Goal: Task Accomplishment & Management: Manage account settings

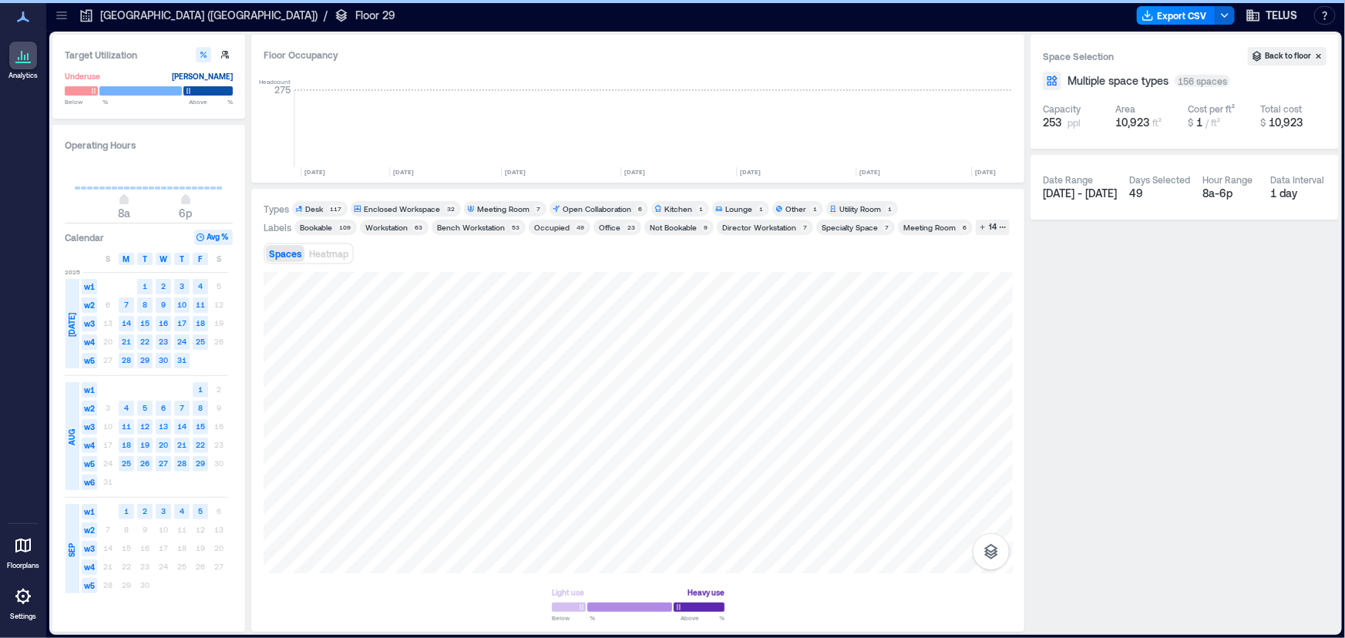
scroll to position [0, 1635]
click at [62, 14] on icon at bounding box center [61, 15] width 15 height 15
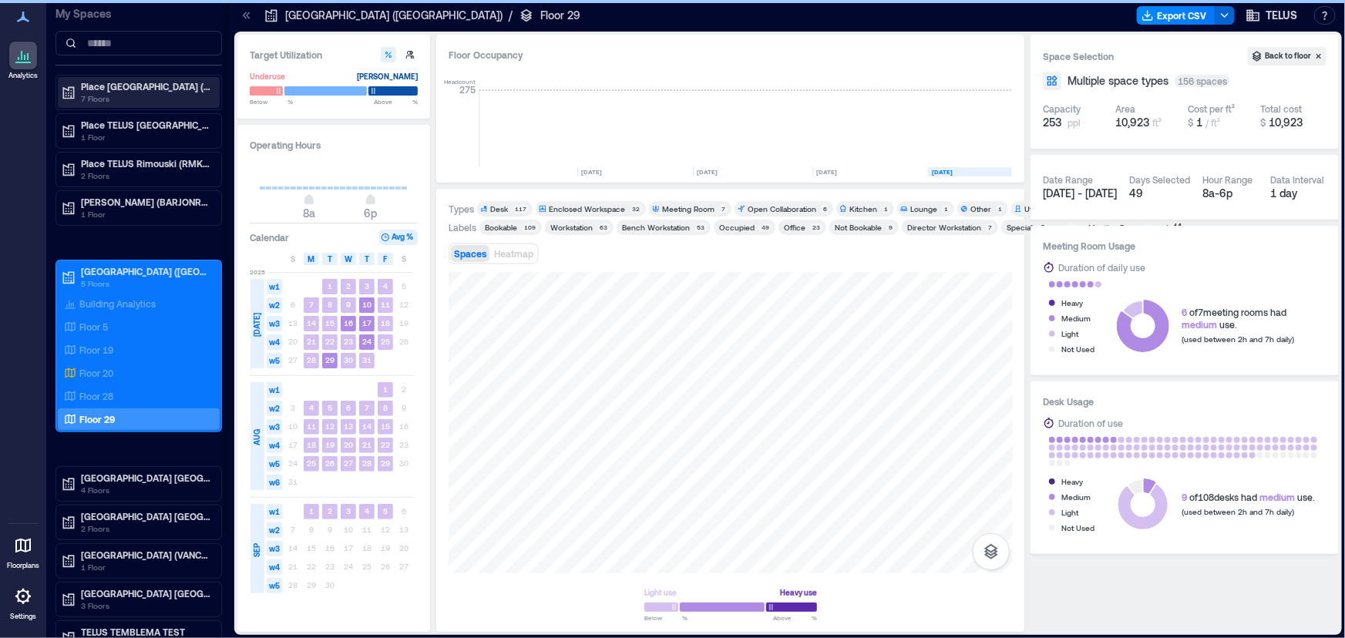
click at [138, 94] on p "7 Floors" at bounding box center [145, 98] width 129 height 12
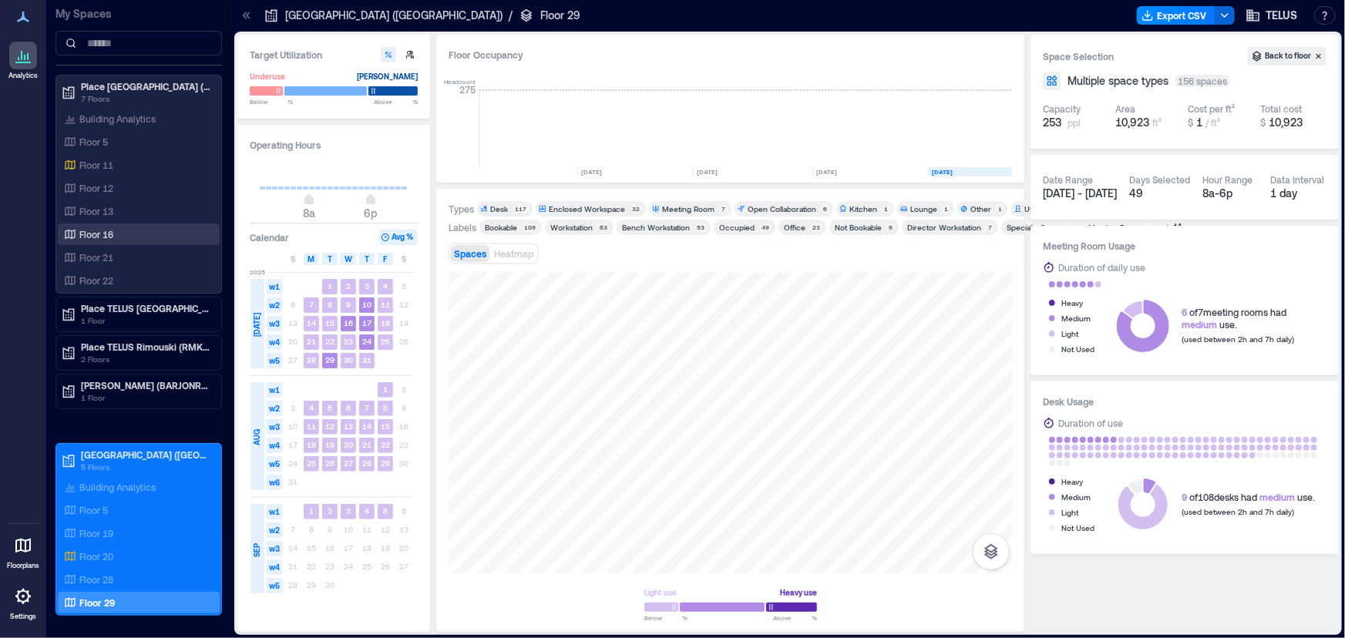
click at [110, 231] on p "Floor 16" at bounding box center [96, 234] width 34 height 12
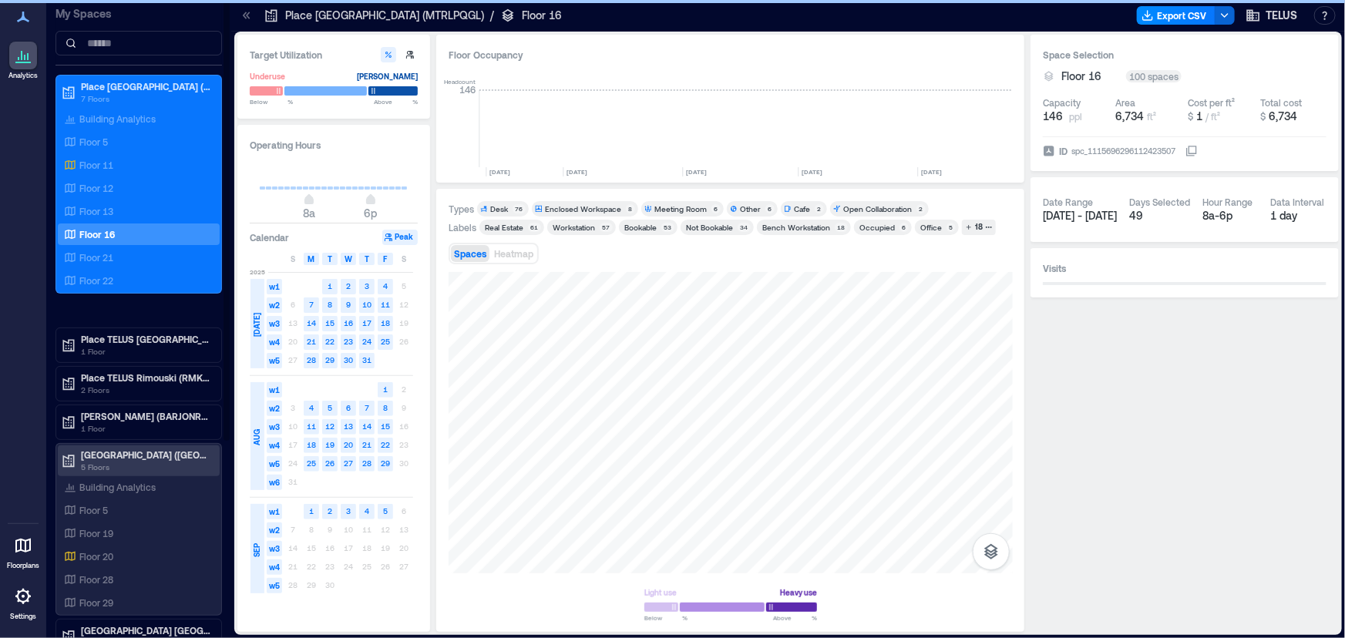
scroll to position [0, 2517]
click at [139, 457] on p "[GEOGRAPHIC_DATA] ([GEOGRAPHIC_DATA])" at bounding box center [145, 455] width 129 height 12
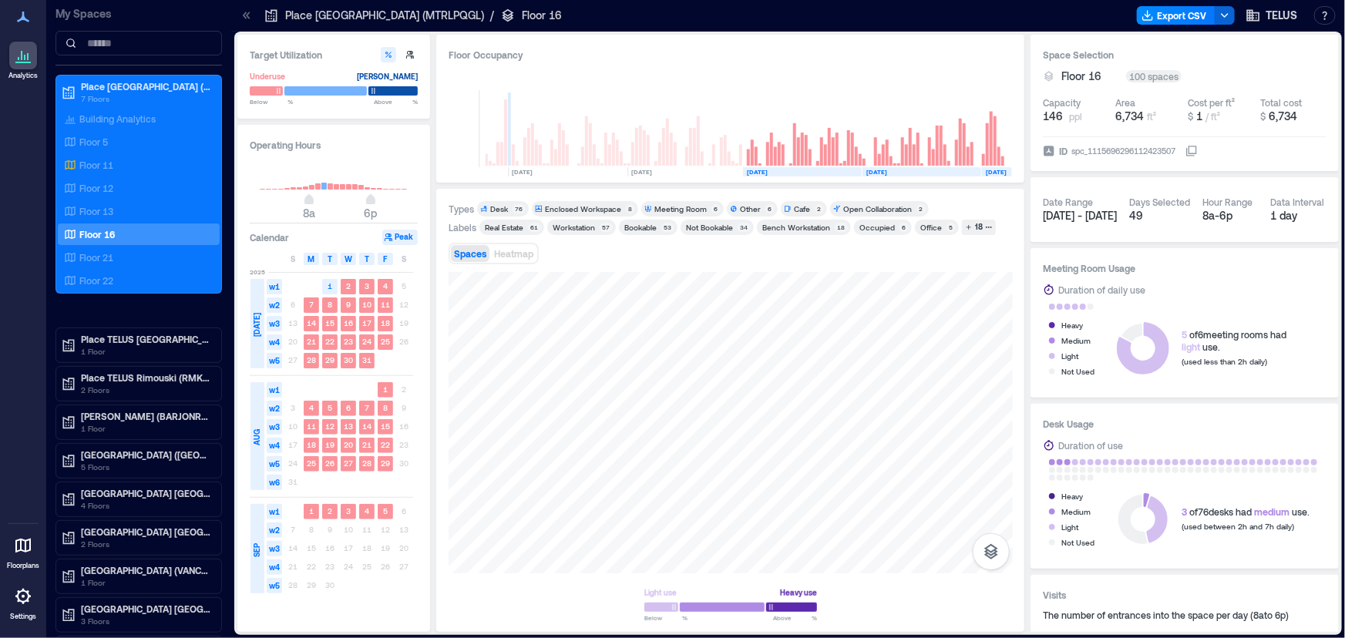
click at [250, 17] on icon at bounding box center [246, 15] width 15 height 15
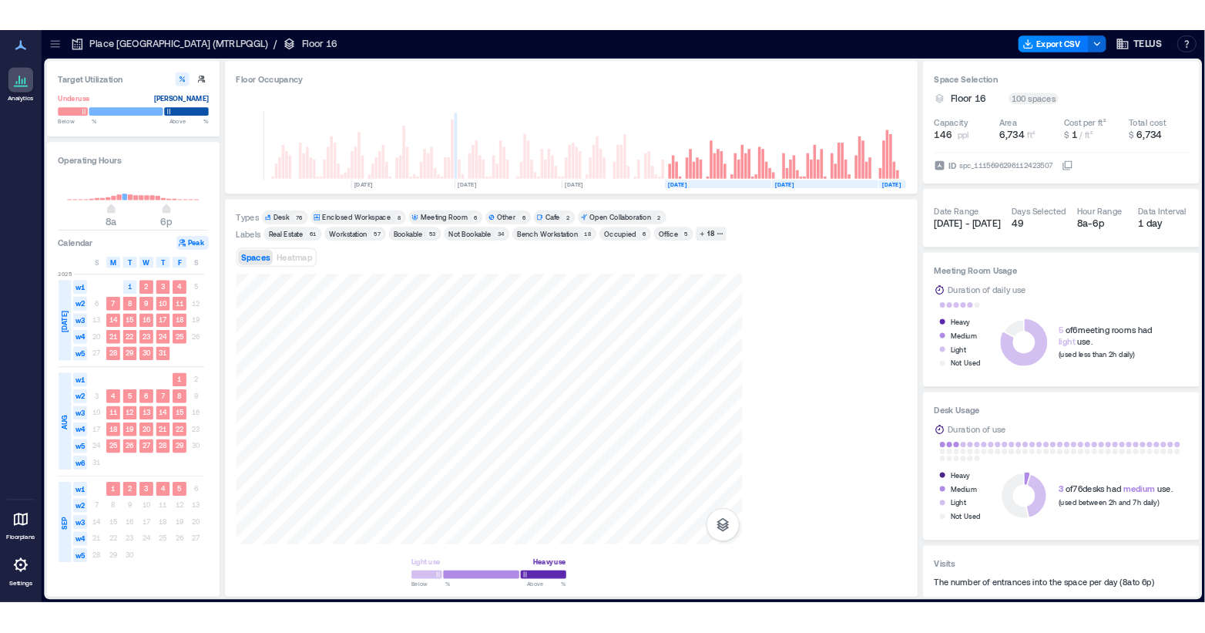
scroll to position [0, 2332]
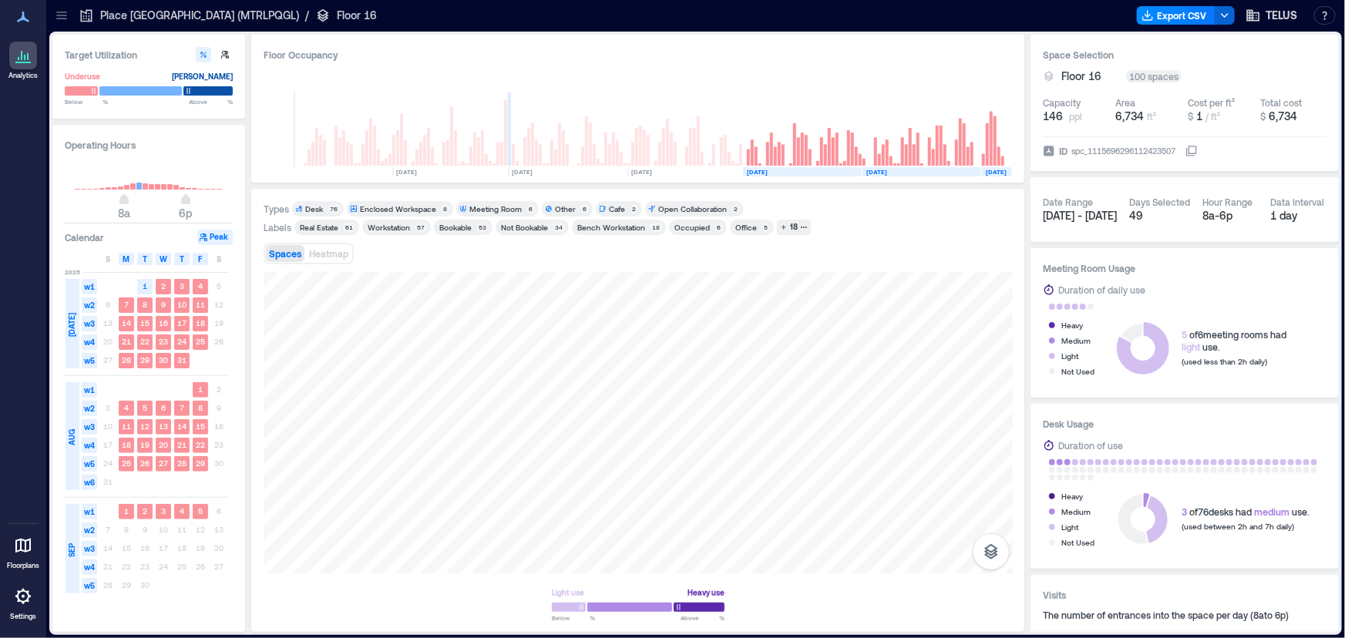
click at [460, 224] on div "Bookable" at bounding box center [455, 227] width 32 height 11
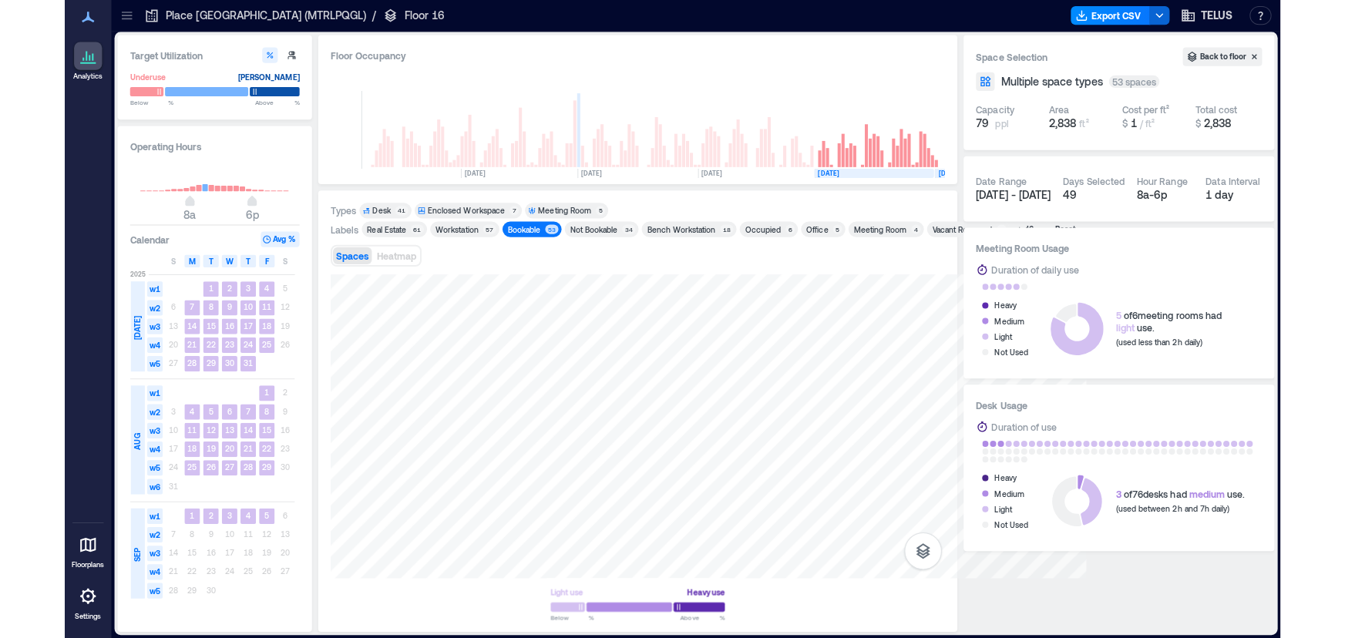
scroll to position [0, 2472]
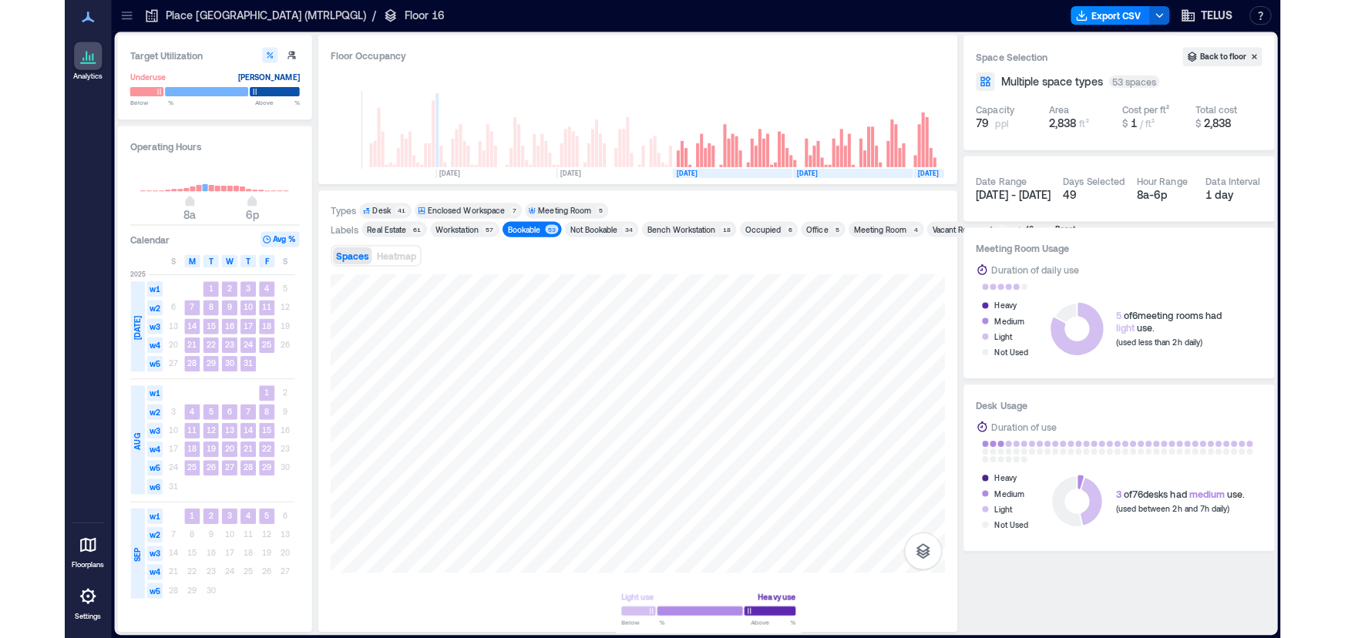
scroll to position [0, 2332]
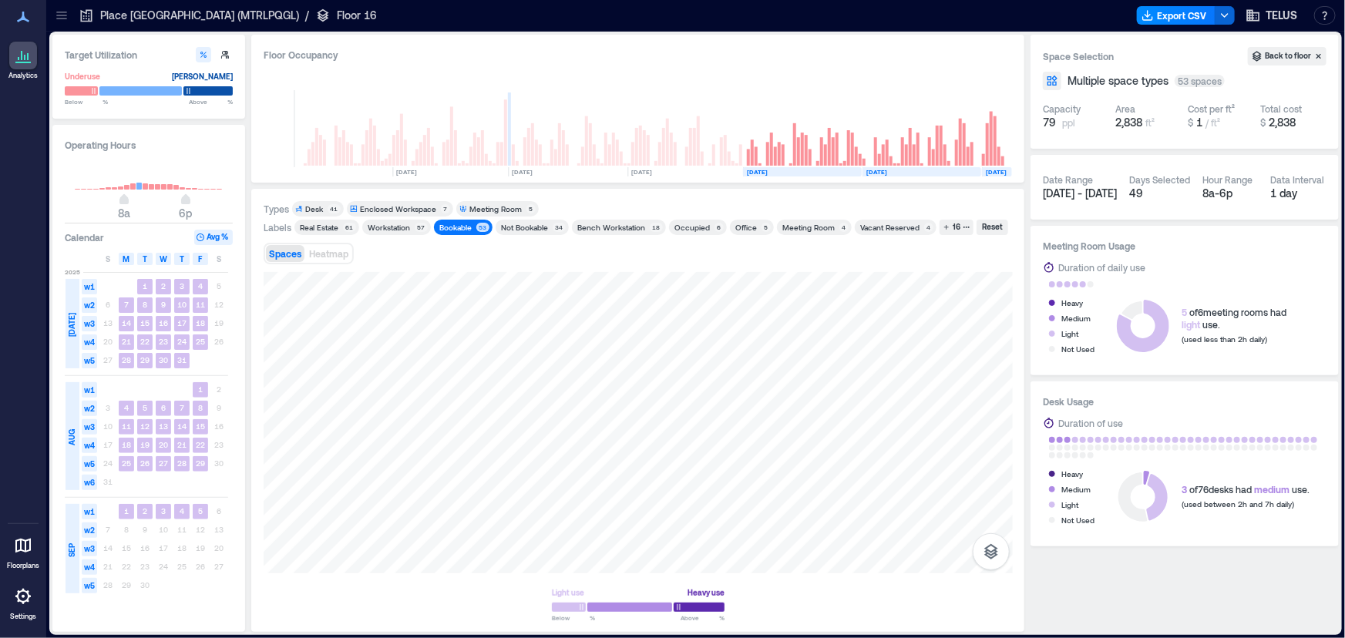
click at [902, 262] on div "Types Desk 41 Enclosed Workspace 7 Meeting Room 5 Labels Real Estate 61 Worksta…" at bounding box center [638, 410] width 749 height 418
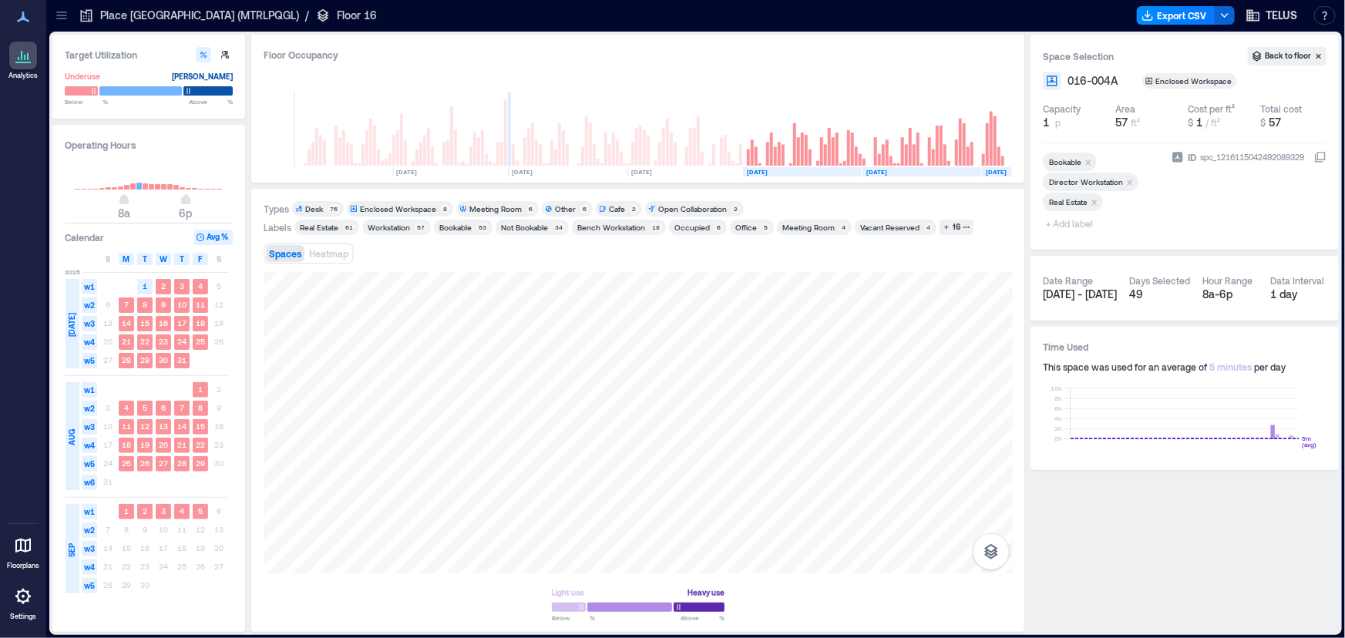
click at [1094, 230] on span "+ Add label" at bounding box center [1071, 224] width 56 height 22
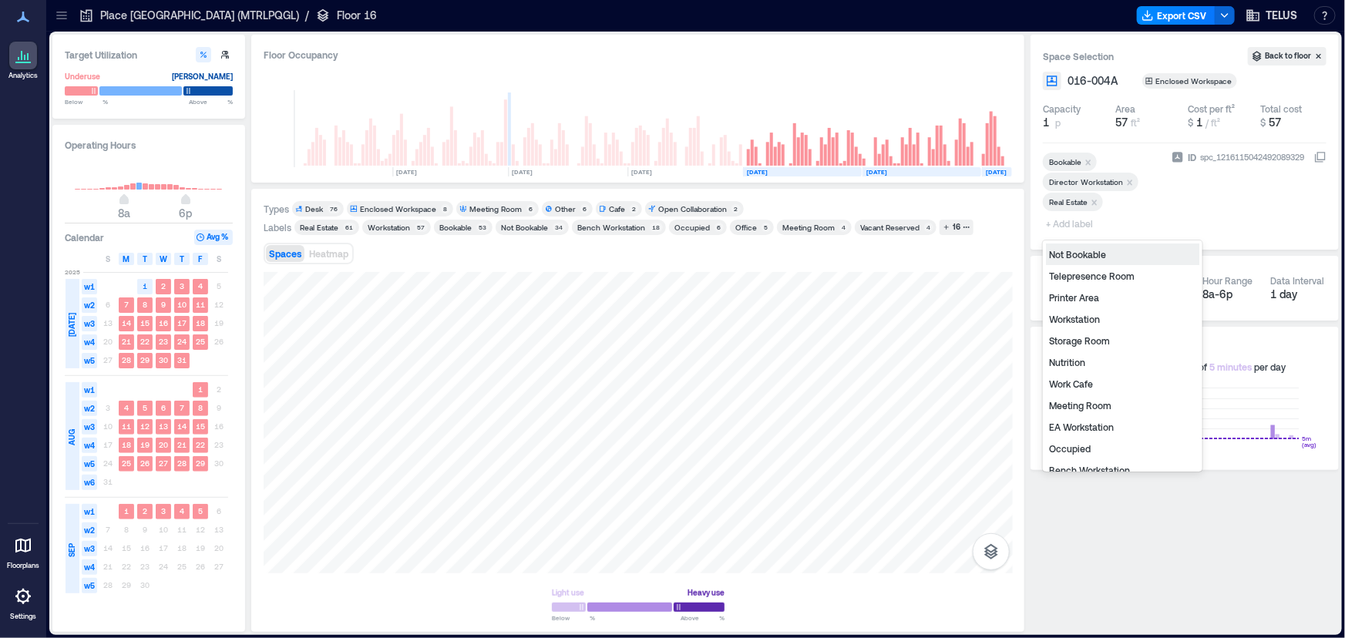
click at [1107, 260] on div "Not Bookable" at bounding box center [1122, 255] width 153 height 22
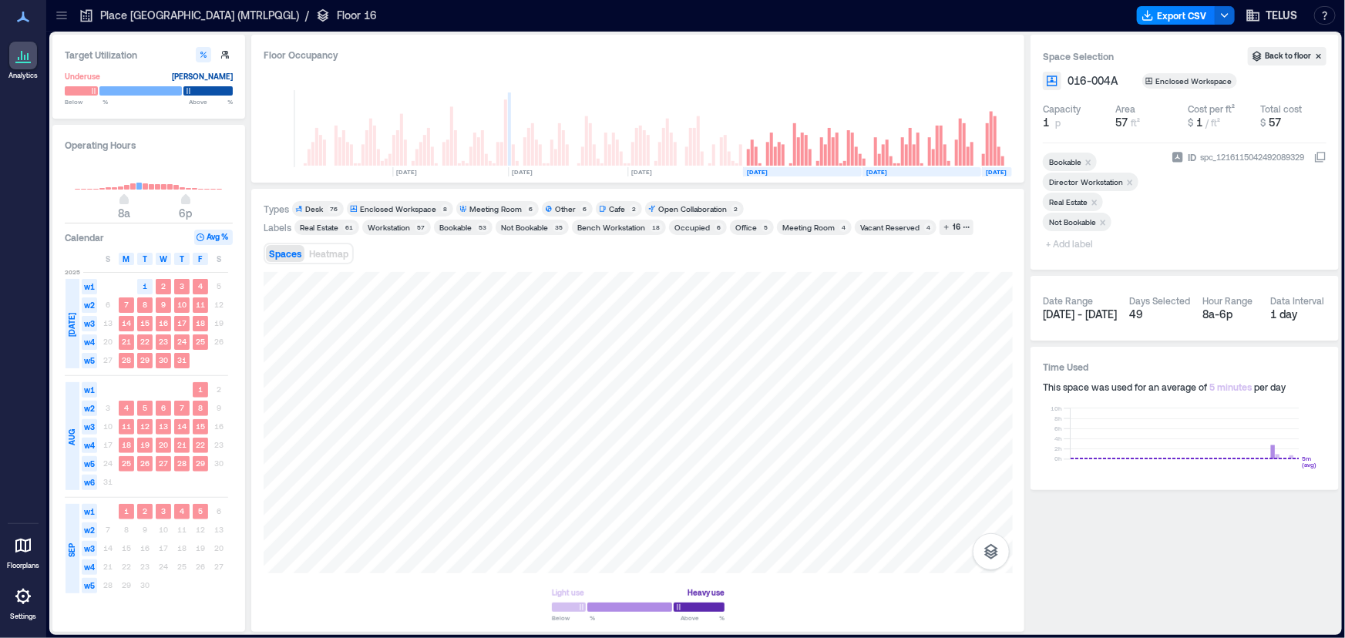
click at [1091, 160] on icon "Remove Bookable" at bounding box center [1088, 162] width 5 height 5
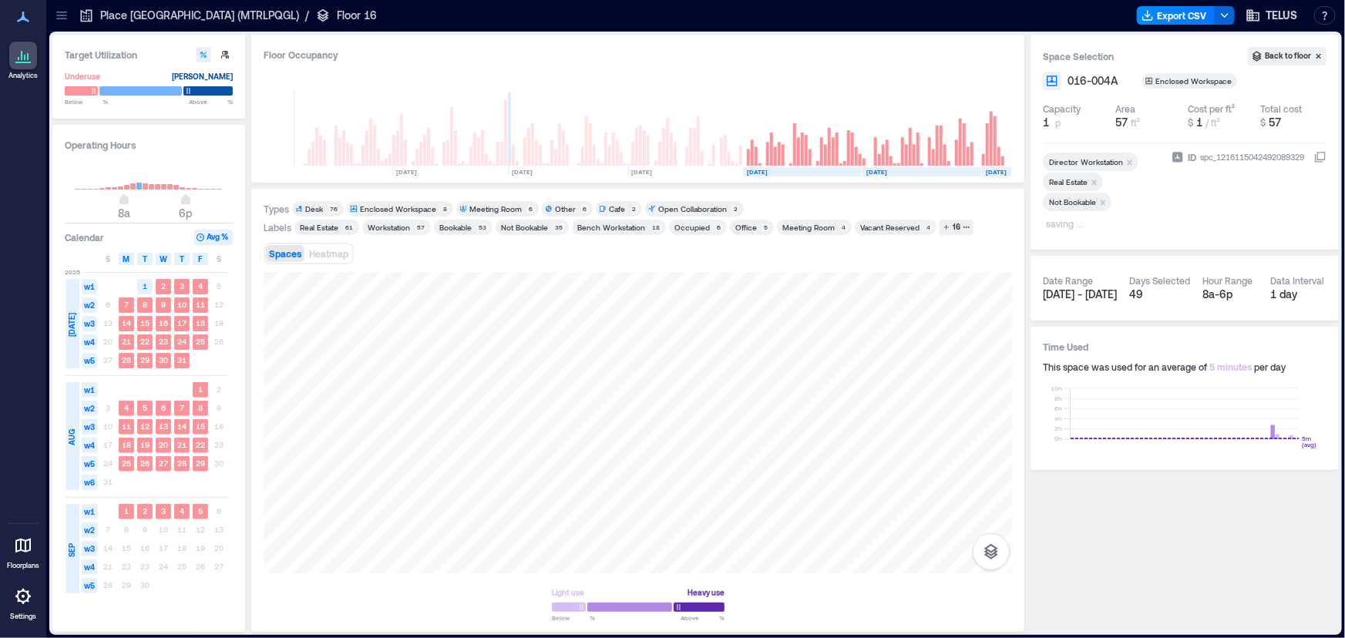
click at [721, 236] on div "Types Desk 76 Enclosed Workspace 8 Meeting Room 6 Other 6 Cafe 2 Open Collabora…" at bounding box center [638, 410] width 749 height 418
click at [465, 225] on div "Bookable" at bounding box center [455, 227] width 32 height 11
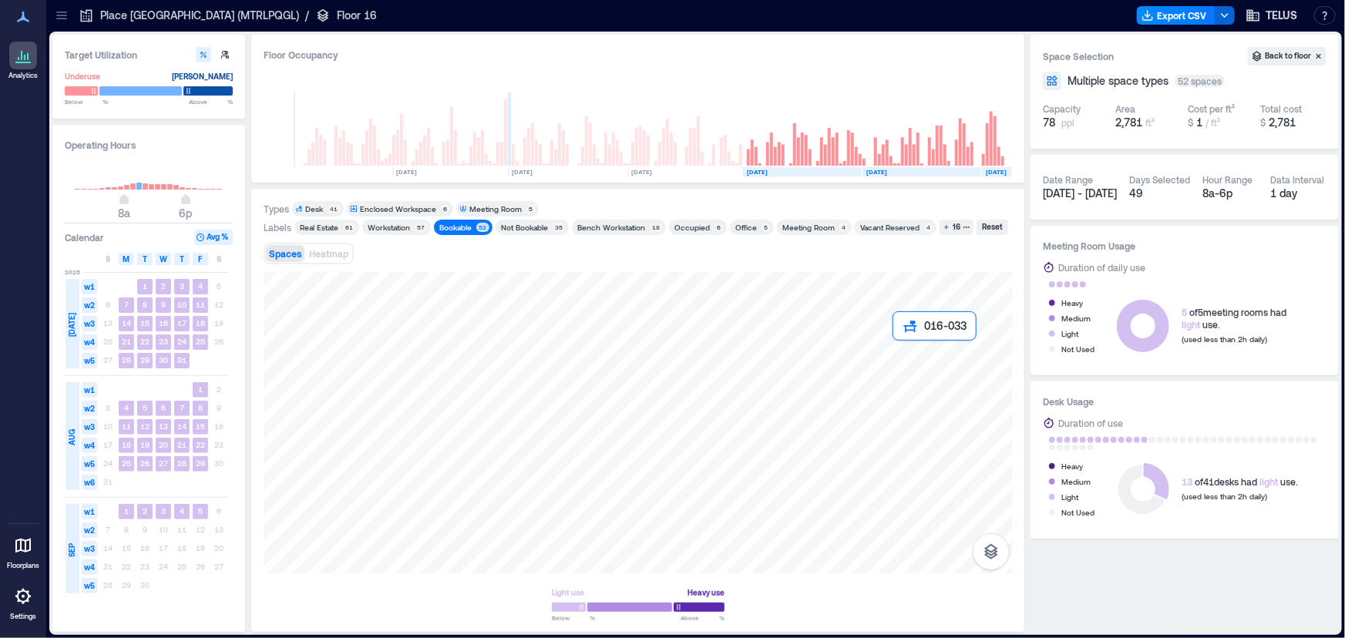
click at [904, 364] on div at bounding box center [638, 422] width 749 height 301
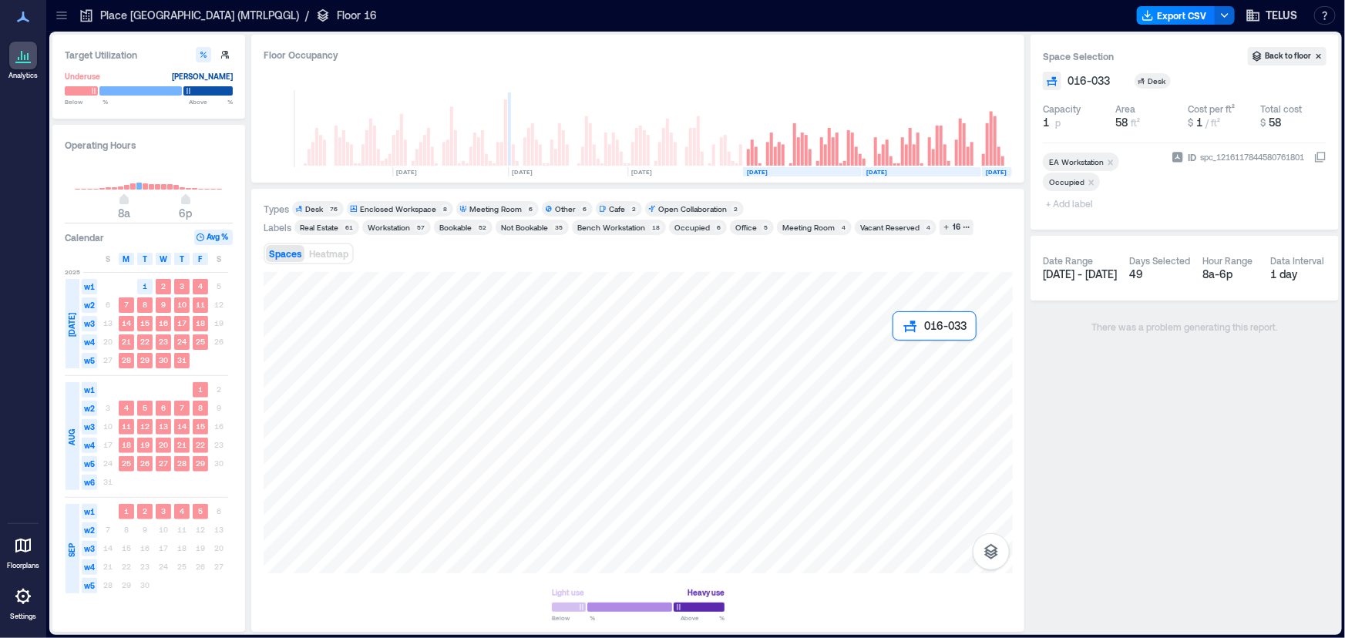
click at [904, 364] on div at bounding box center [638, 422] width 749 height 301
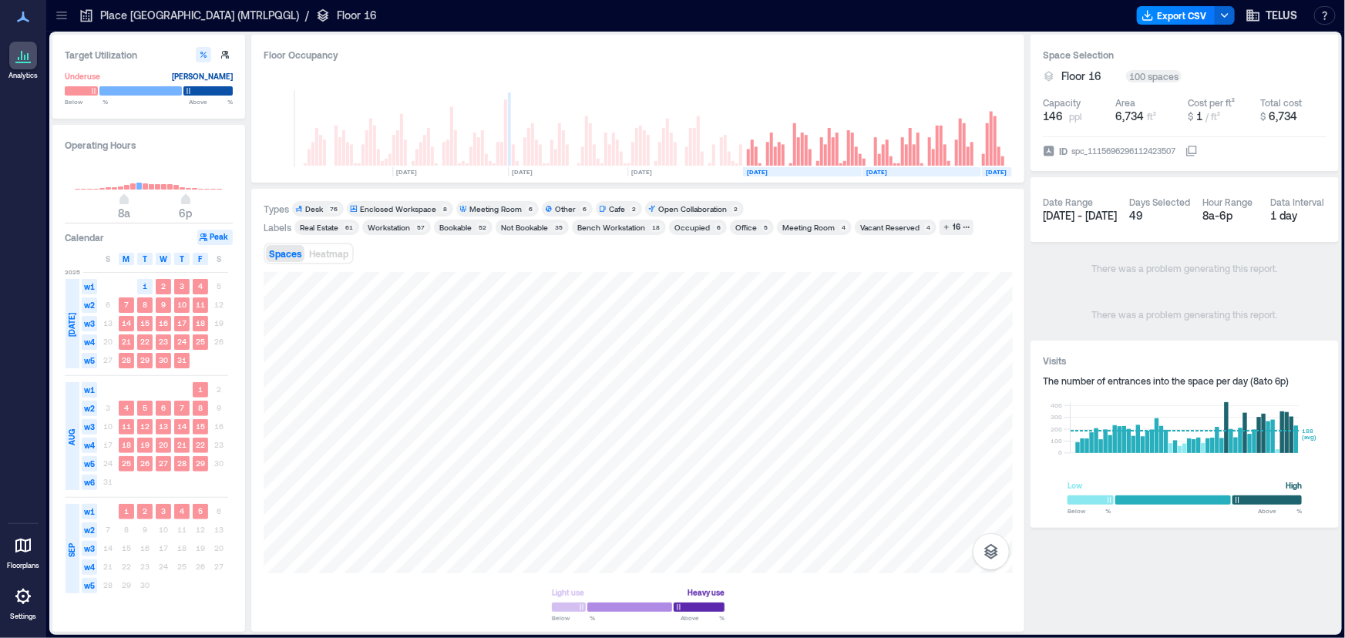
click at [454, 231] on div "Bookable" at bounding box center [455, 227] width 32 height 11
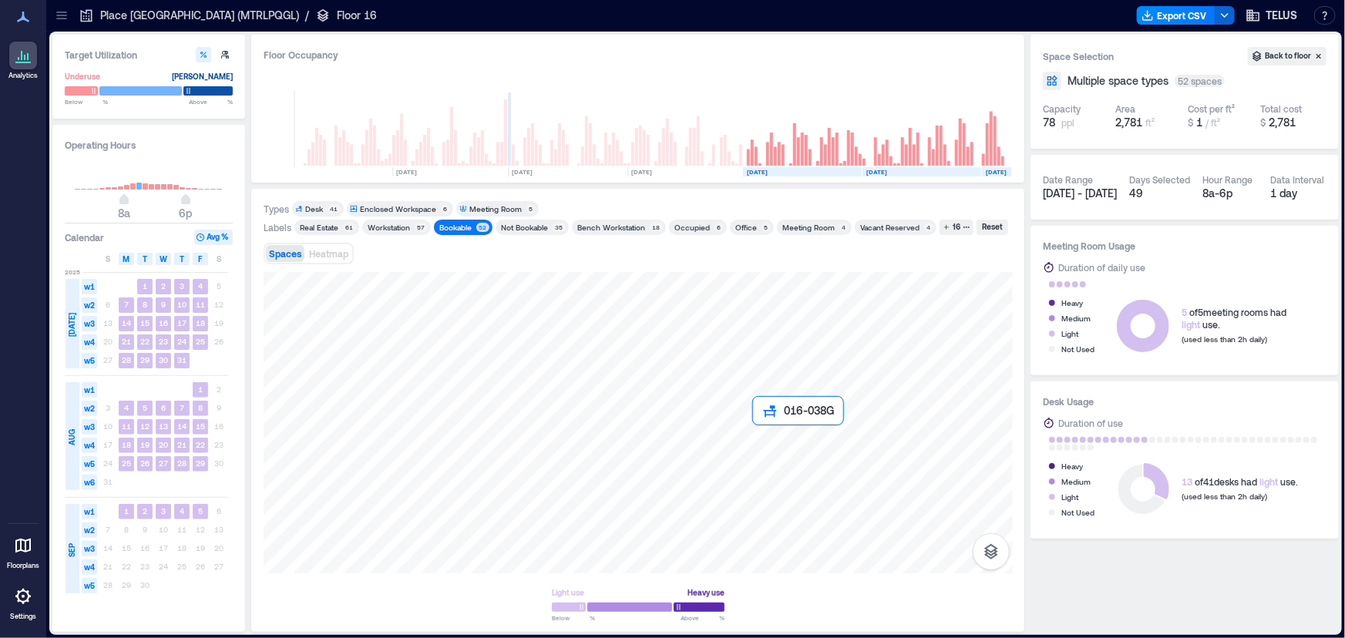
click at [765, 428] on div at bounding box center [638, 422] width 749 height 301
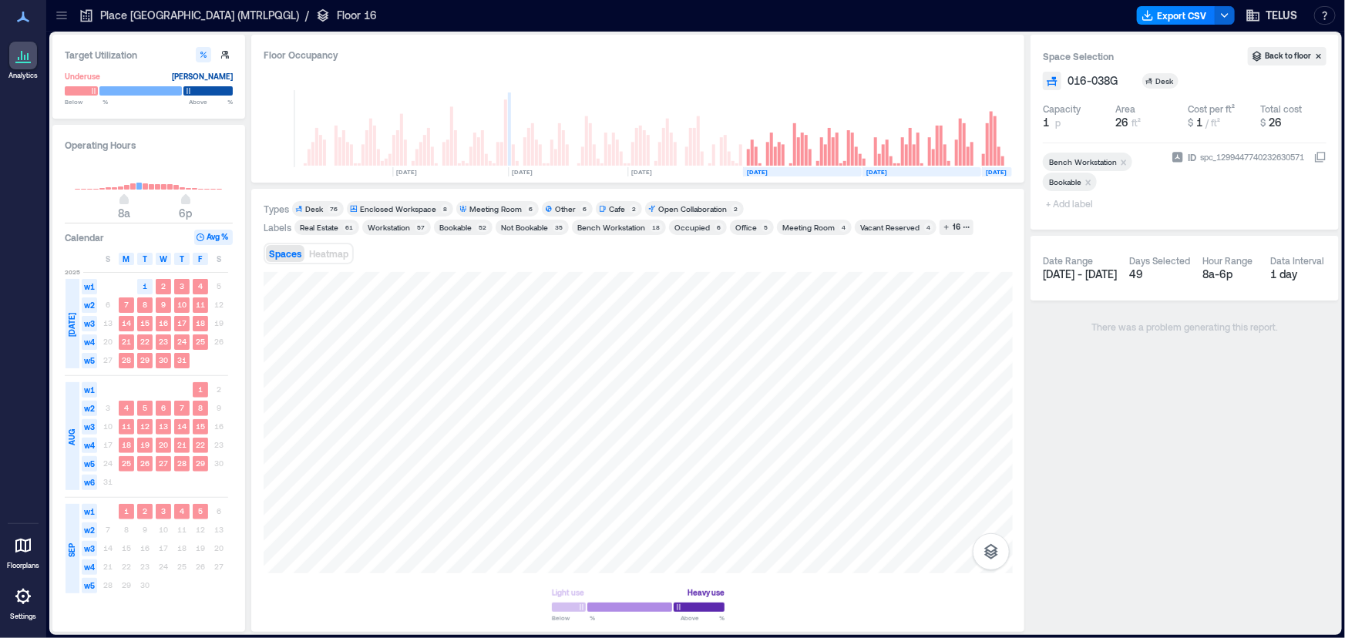
click at [1057, 203] on span "+ Add label" at bounding box center [1071, 204] width 56 height 22
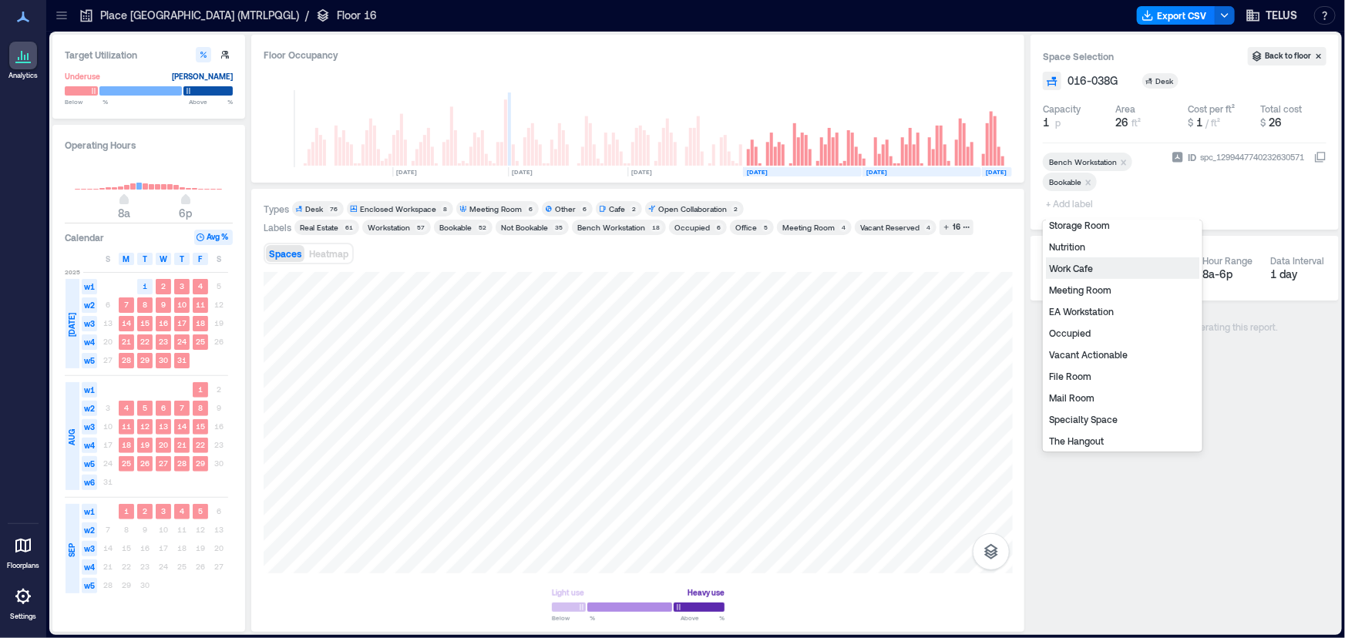
scroll to position [139, 0]
click at [1085, 328] on div "Occupied" at bounding box center [1122, 332] width 153 height 22
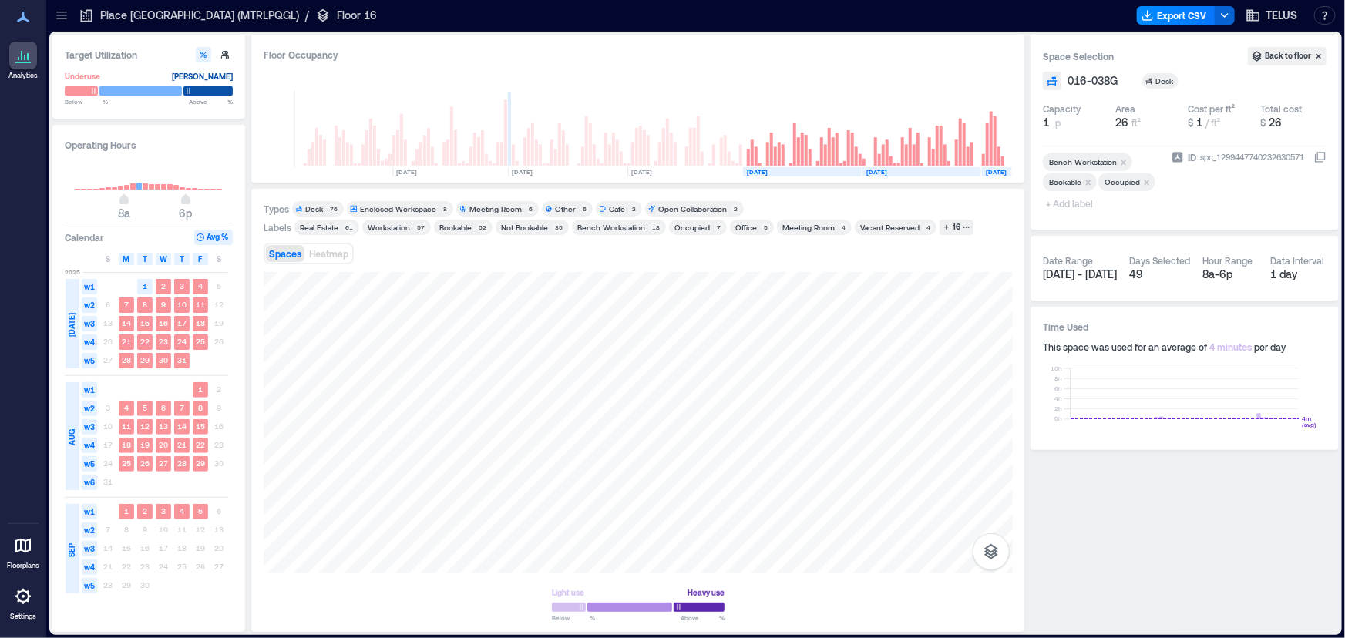
click at [1090, 183] on icon "Remove Bookable" at bounding box center [1088, 182] width 5 height 5
click at [763, 461] on div at bounding box center [638, 422] width 749 height 301
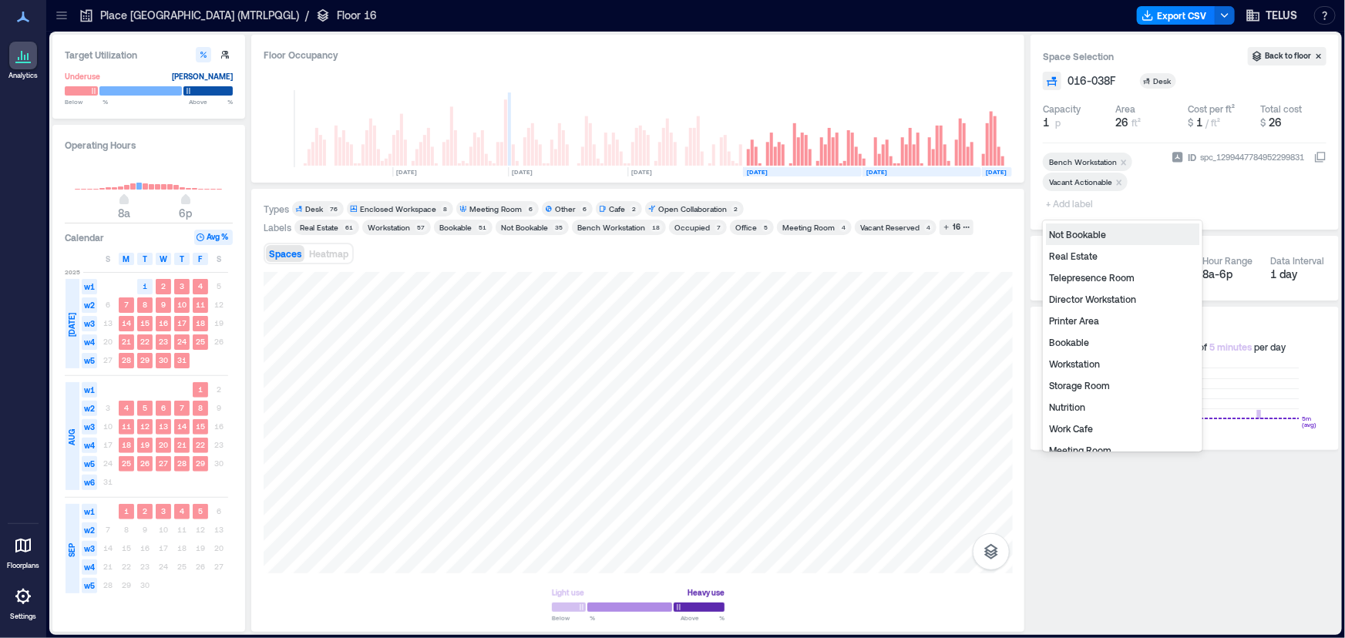
click at [1079, 199] on span "+ Add label" at bounding box center [1071, 204] width 56 height 22
click at [1101, 353] on div "Occupied" at bounding box center [1122, 354] width 153 height 22
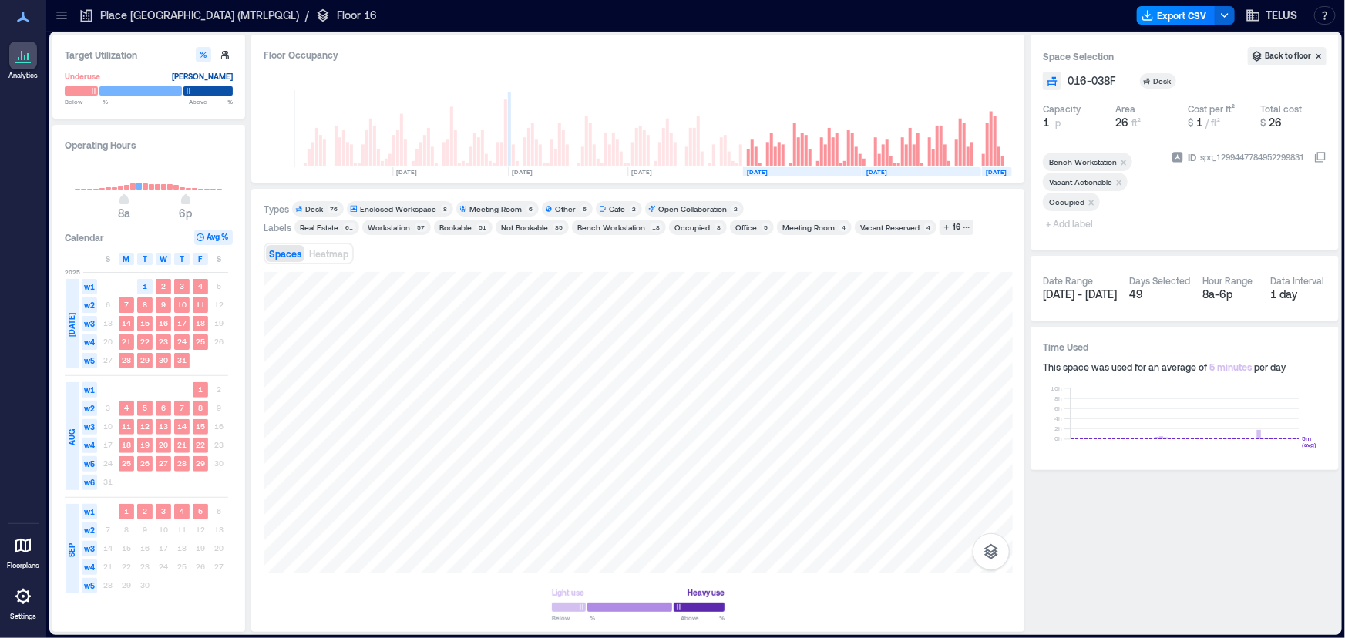
click at [1121, 183] on icon "Remove Vacant Actionable" at bounding box center [1119, 182] width 5 height 5
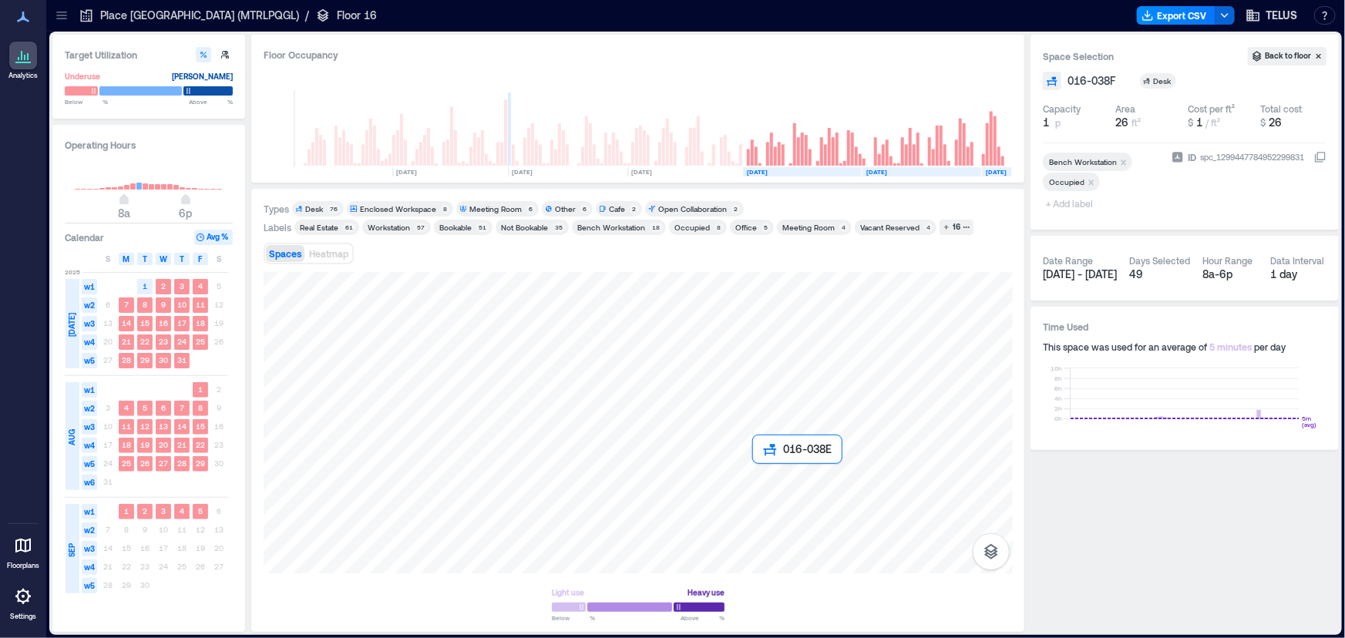
click at [770, 477] on div at bounding box center [638, 422] width 749 height 301
click at [1061, 208] on span "+ Add label" at bounding box center [1071, 204] width 56 height 22
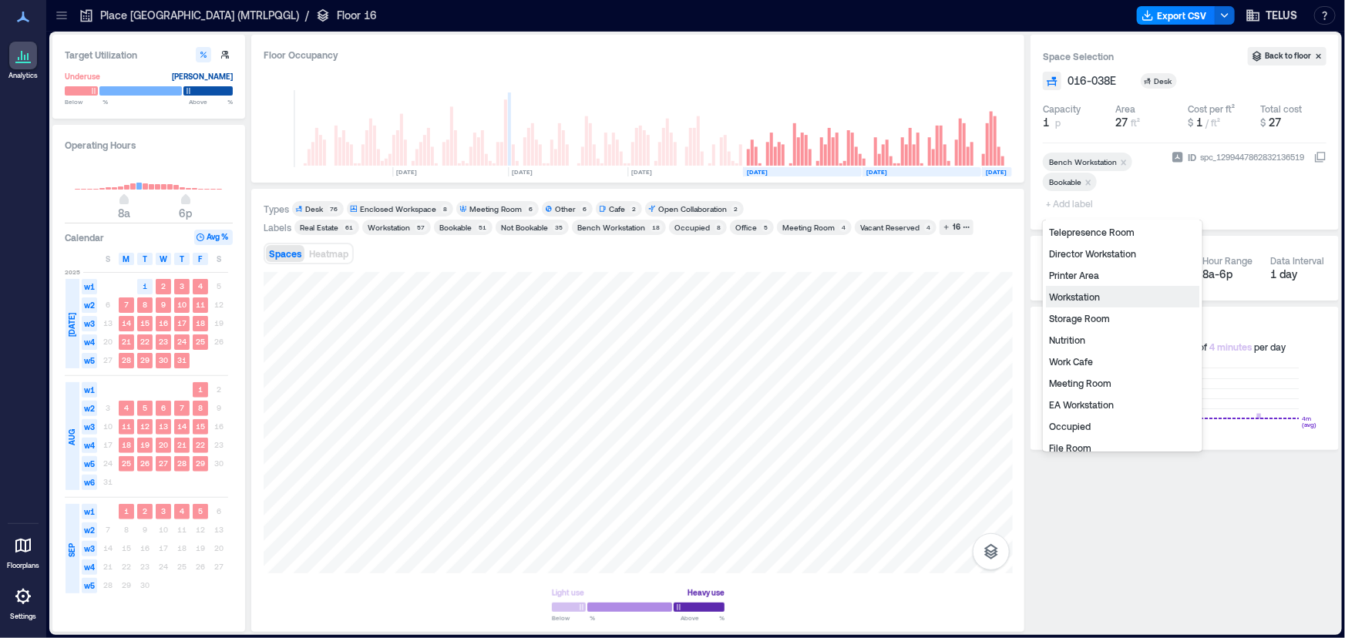
scroll to position [69, 0]
click at [1093, 408] on div "Occupied" at bounding box center [1122, 403] width 153 height 22
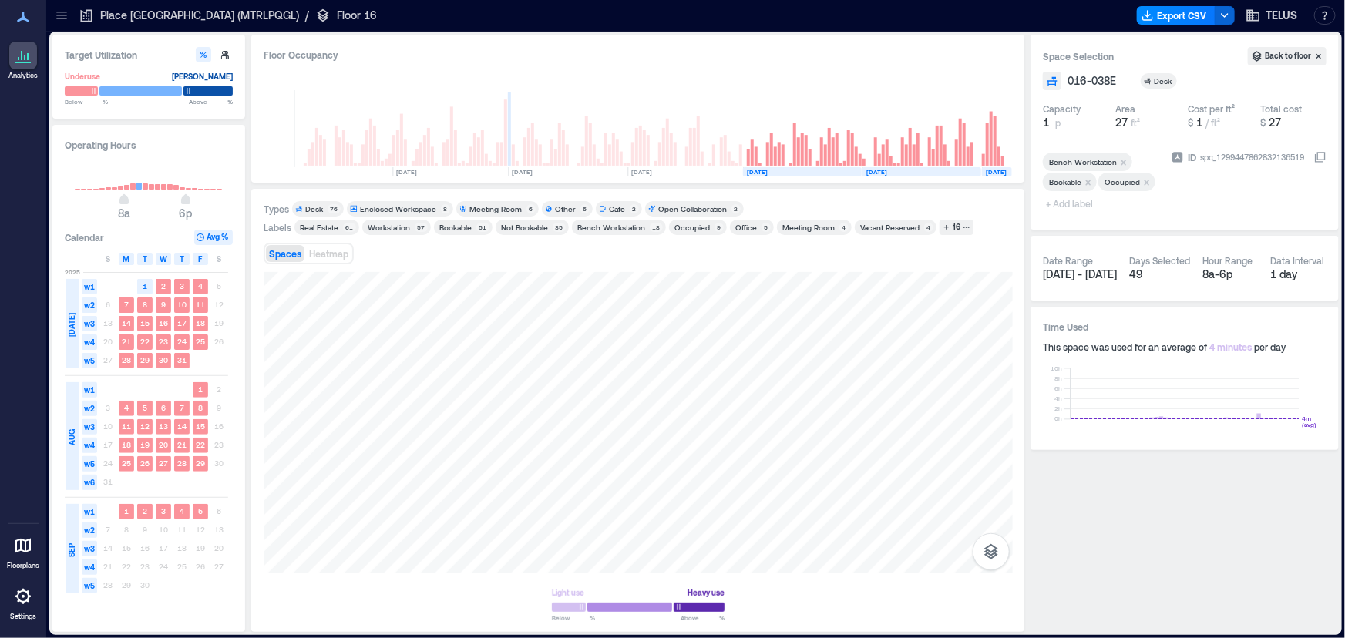
click at [1087, 183] on icon "Remove Bookable" at bounding box center [1088, 182] width 11 height 11
click at [785, 479] on div at bounding box center [638, 422] width 749 height 301
click at [1076, 207] on span "+ Add label" at bounding box center [1071, 204] width 56 height 22
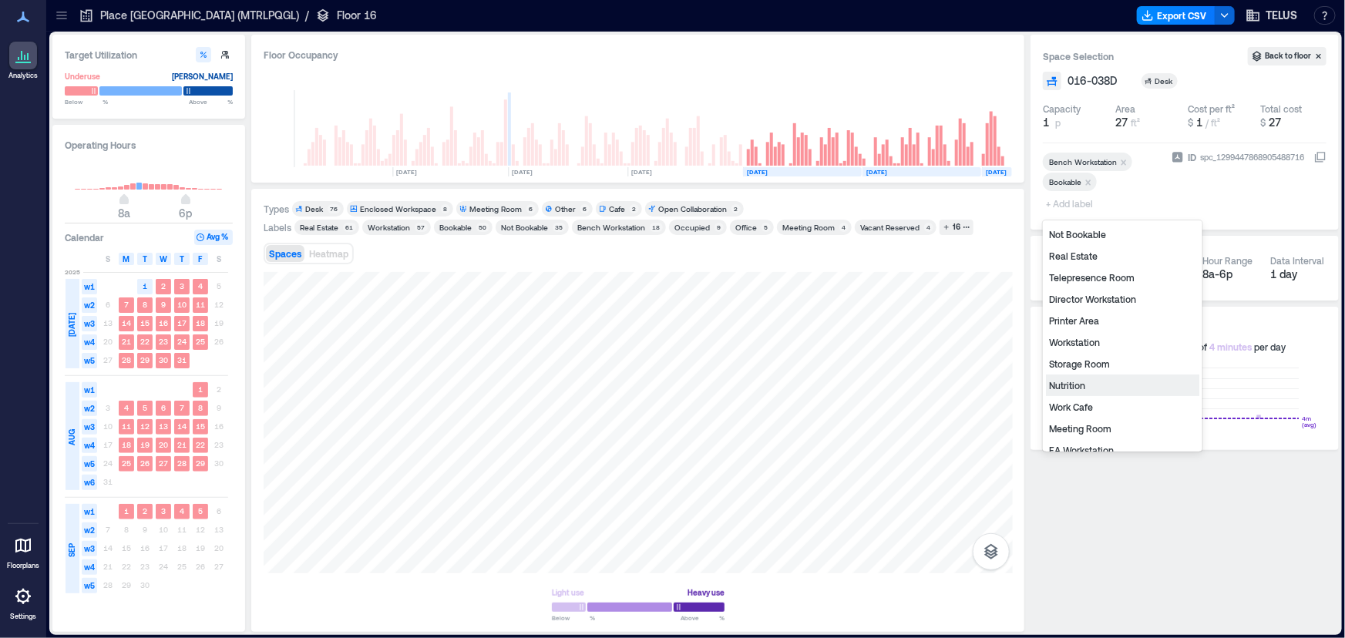
scroll to position [69, 0]
click at [1087, 408] on div "Occupied" at bounding box center [1122, 403] width 153 height 22
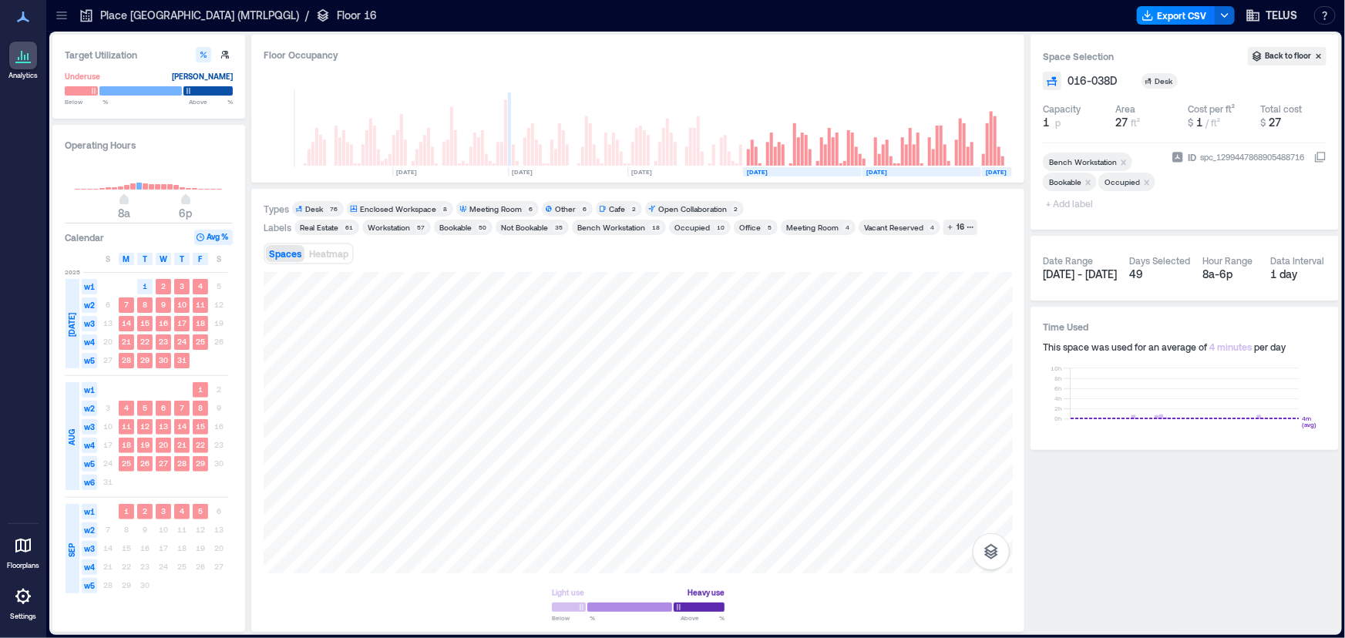
click at [1087, 185] on icon "Remove Bookable" at bounding box center [1088, 182] width 11 height 11
click at [794, 453] on div at bounding box center [638, 422] width 749 height 301
click at [1080, 201] on span "+ Add label" at bounding box center [1071, 204] width 56 height 22
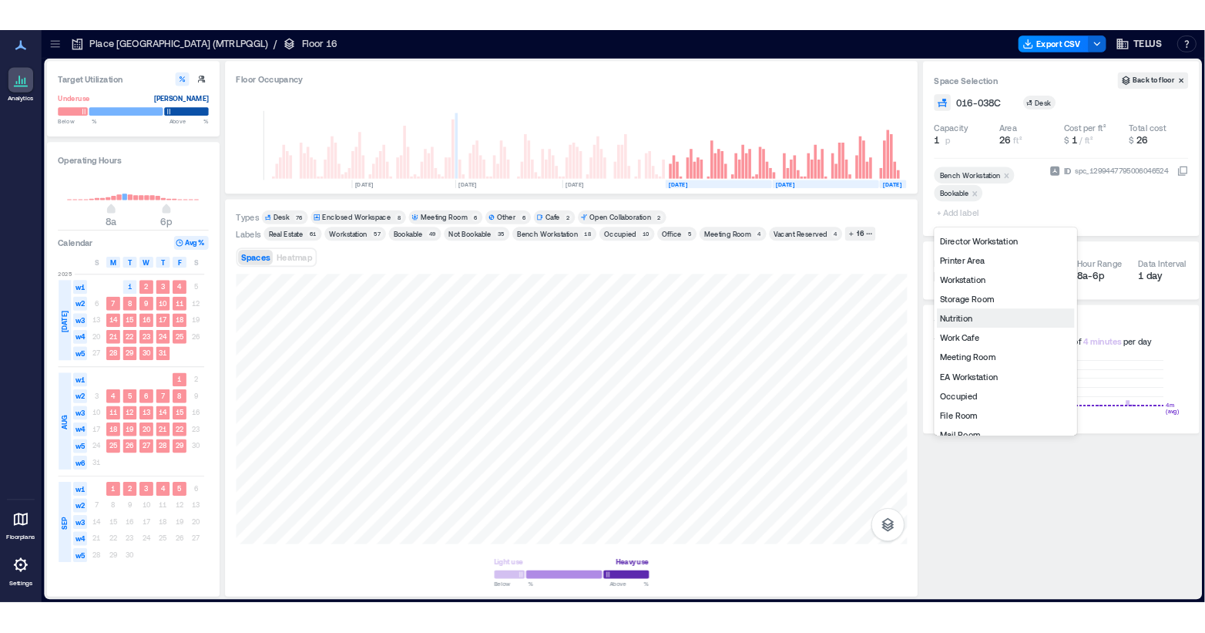
scroll to position [139, 0]
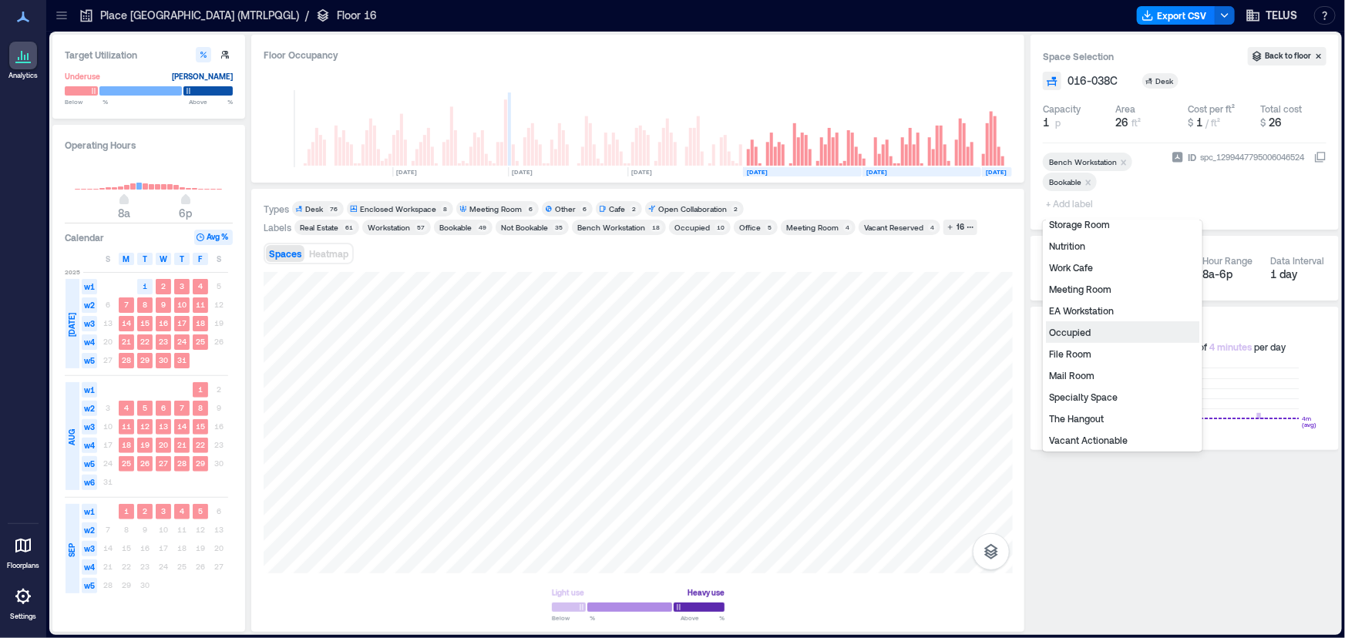
click at [1087, 334] on div "Occupied" at bounding box center [1122, 332] width 153 height 22
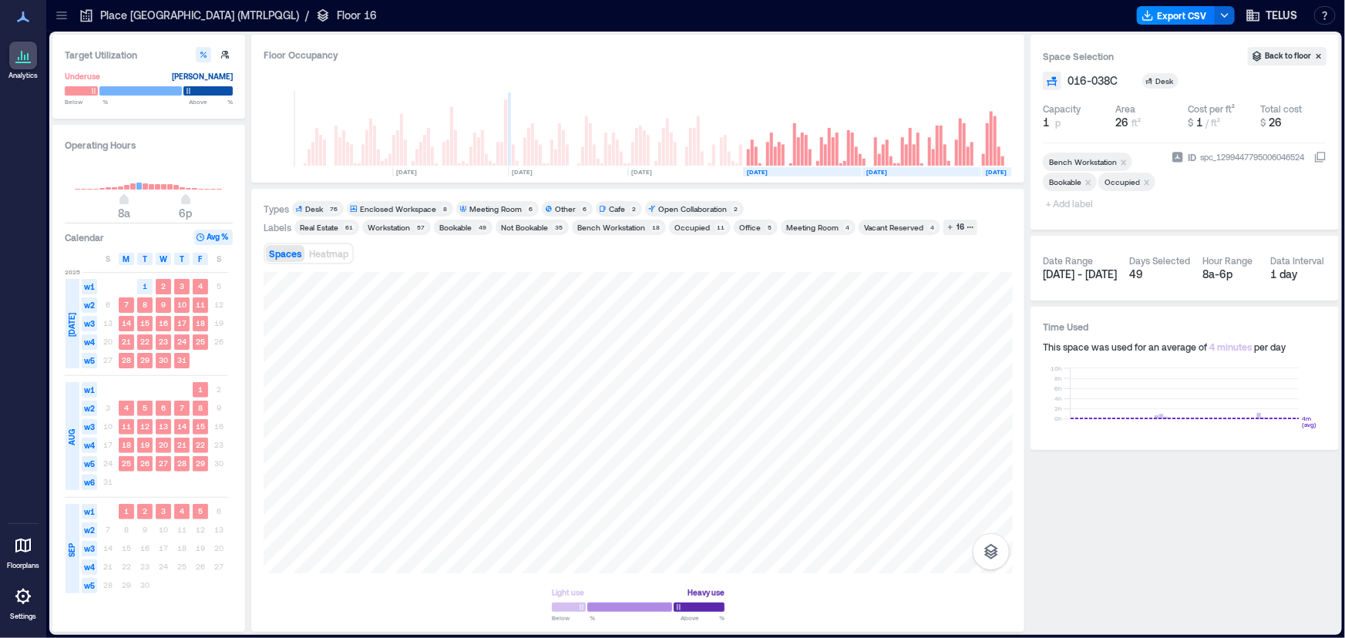
click at [1087, 185] on icon "Remove Bookable" at bounding box center [1088, 182] width 11 height 11
click at [898, 313] on div at bounding box center [638, 422] width 749 height 301
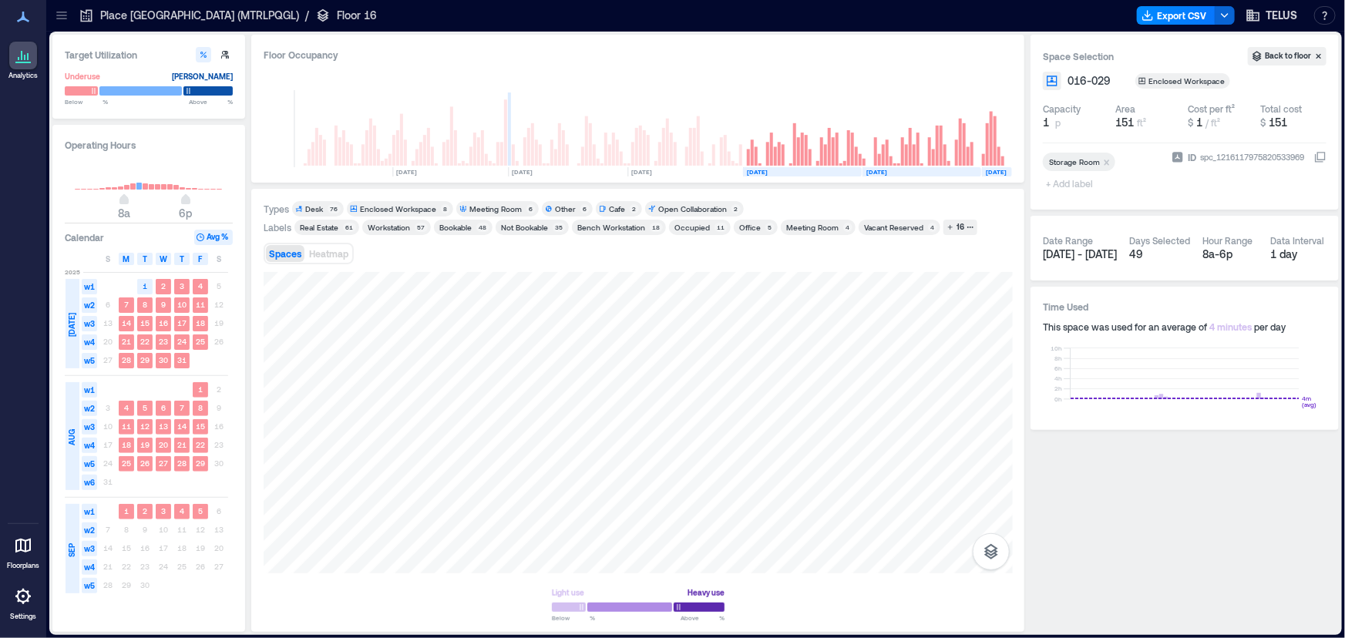
click at [1071, 181] on span "+ Add label" at bounding box center [1071, 184] width 56 height 22
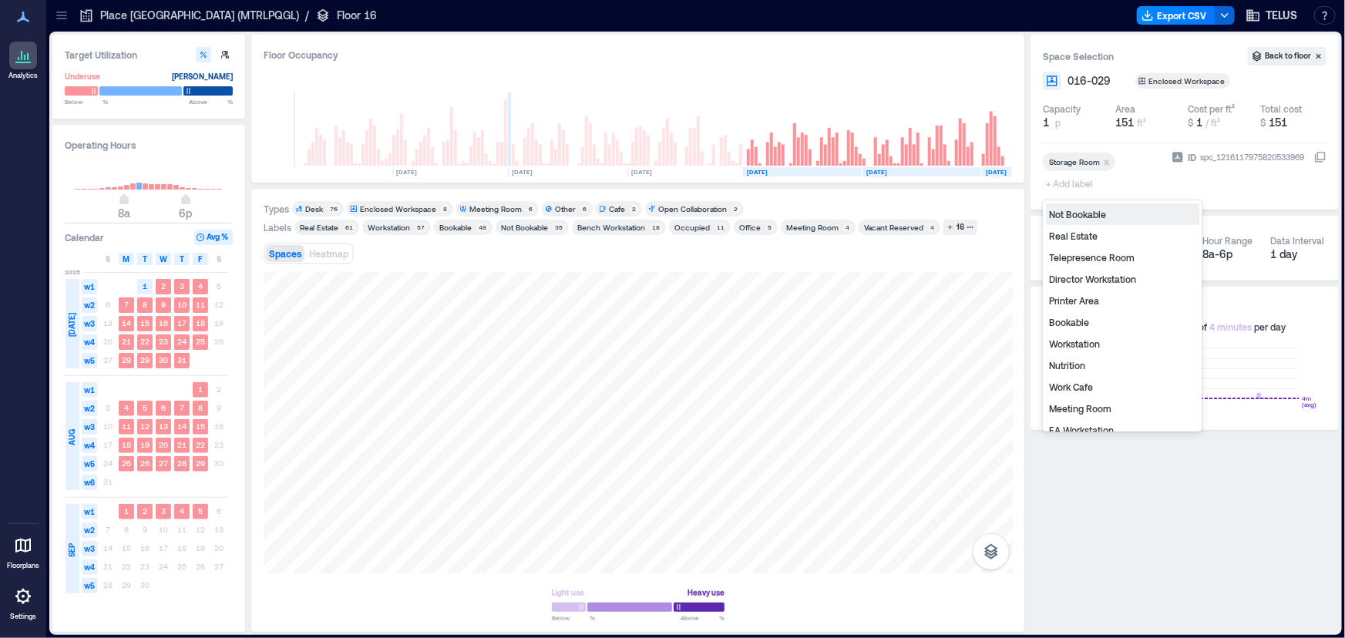
click at [1107, 215] on div "Not Bookable" at bounding box center [1122, 214] width 153 height 22
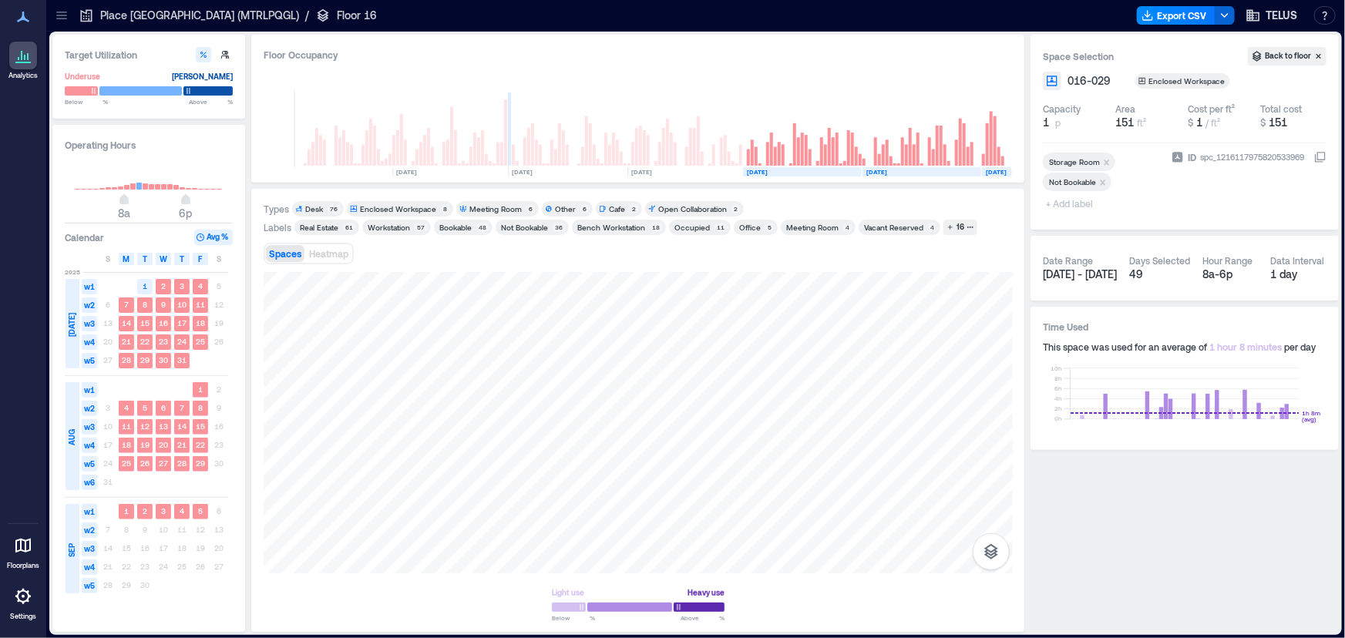
click at [449, 231] on div "Bookable" at bounding box center [455, 227] width 32 height 11
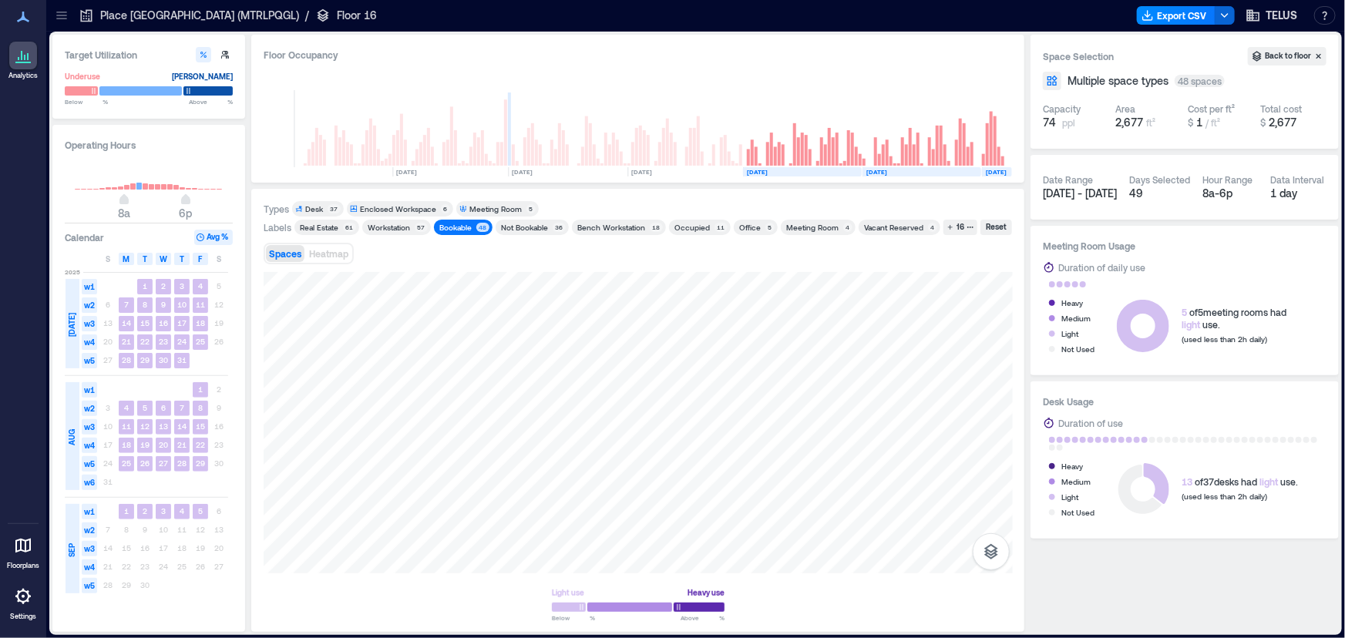
click at [449, 231] on div "Bookable" at bounding box center [455, 227] width 32 height 11
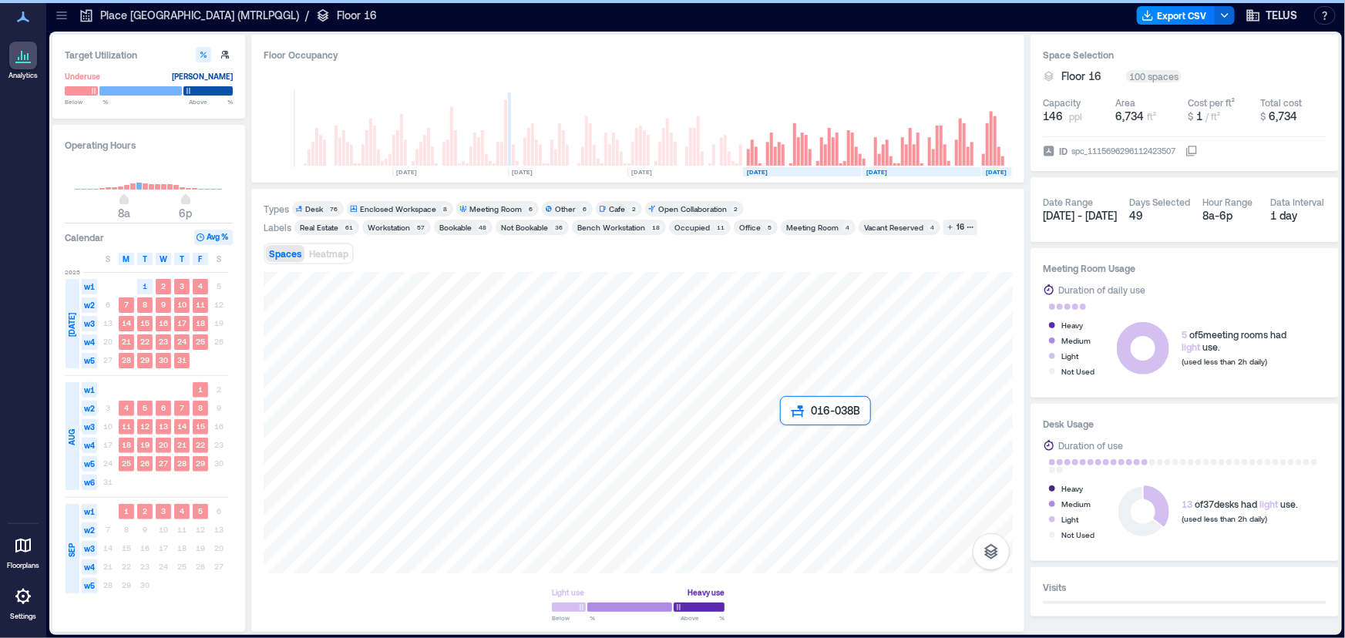
click at [795, 435] on div at bounding box center [638, 422] width 749 height 301
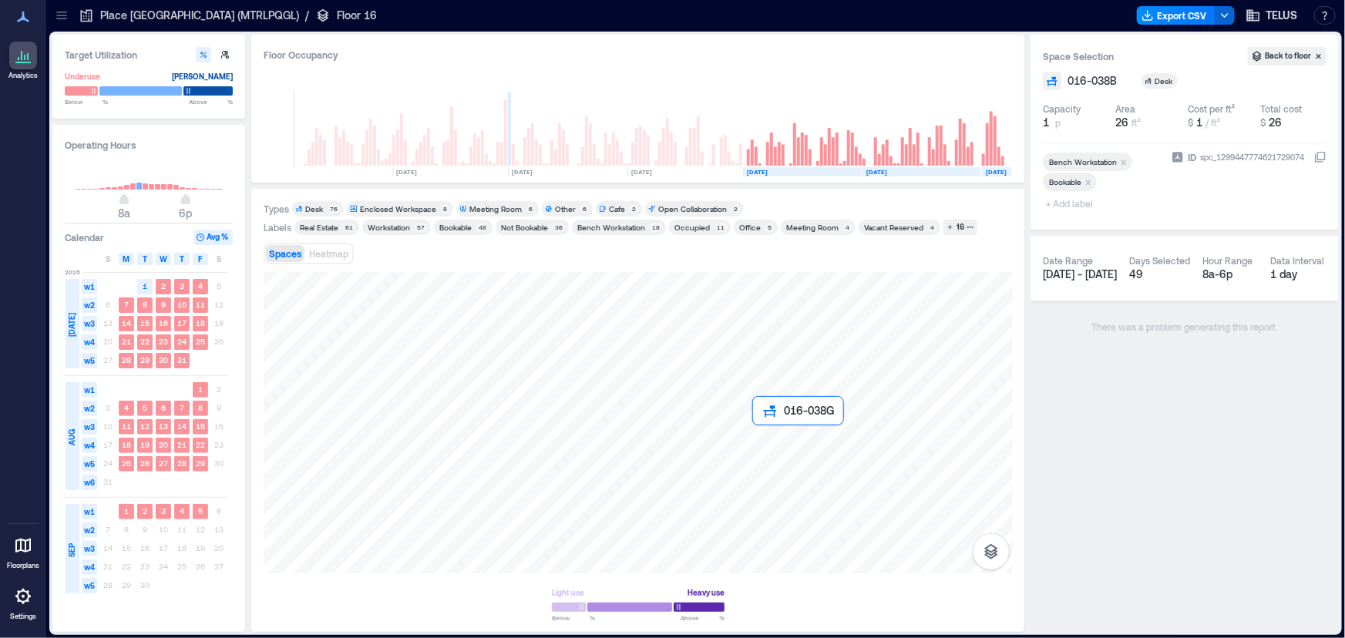
click at [758, 439] on div at bounding box center [638, 422] width 749 height 301
click at [755, 462] on div at bounding box center [638, 422] width 749 height 301
click at [787, 438] on div at bounding box center [638, 422] width 749 height 301
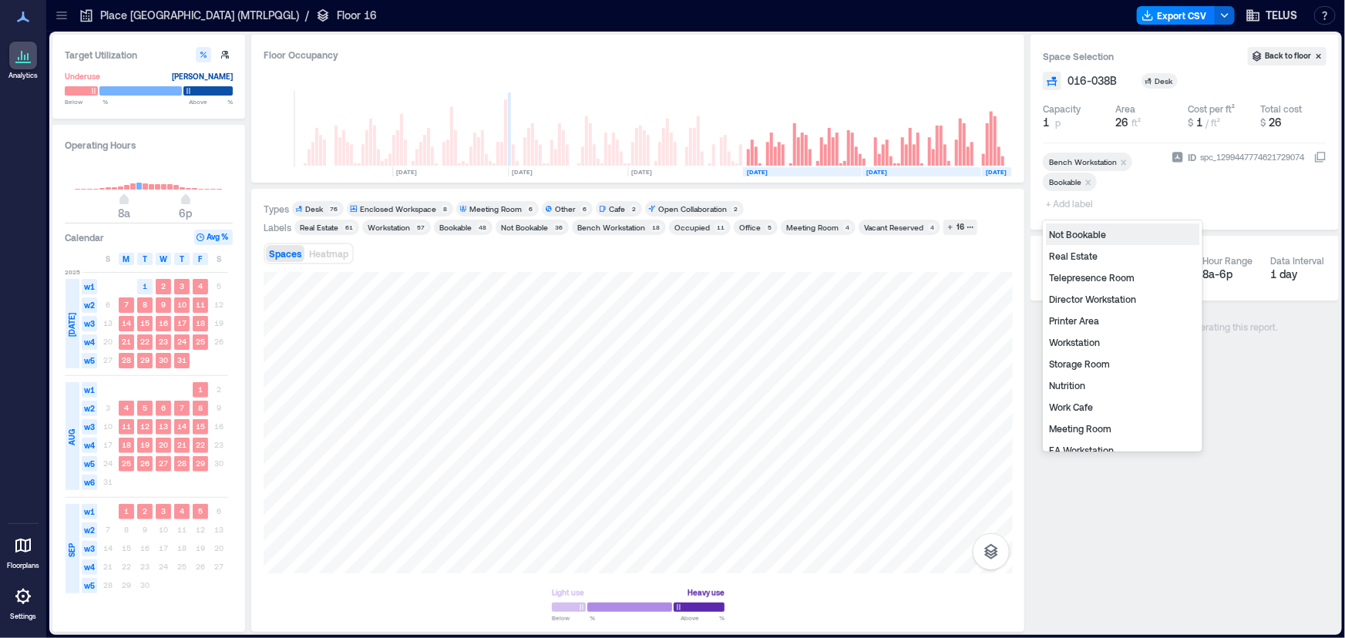
click at [1071, 203] on span "+ Add label" at bounding box center [1071, 204] width 56 height 22
click at [1087, 234] on div "Not Bookable" at bounding box center [1122, 235] width 153 height 22
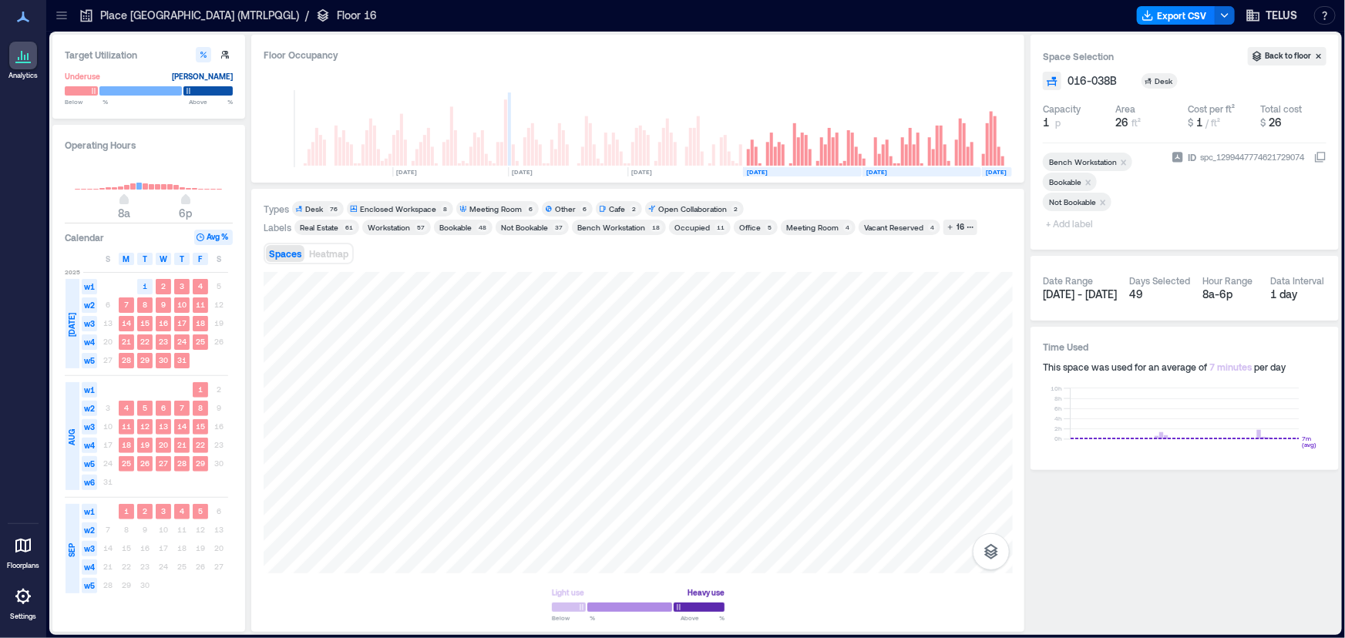
click at [1091, 183] on icon "Remove Bookable" at bounding box center [1088, 182] width 11 height 11
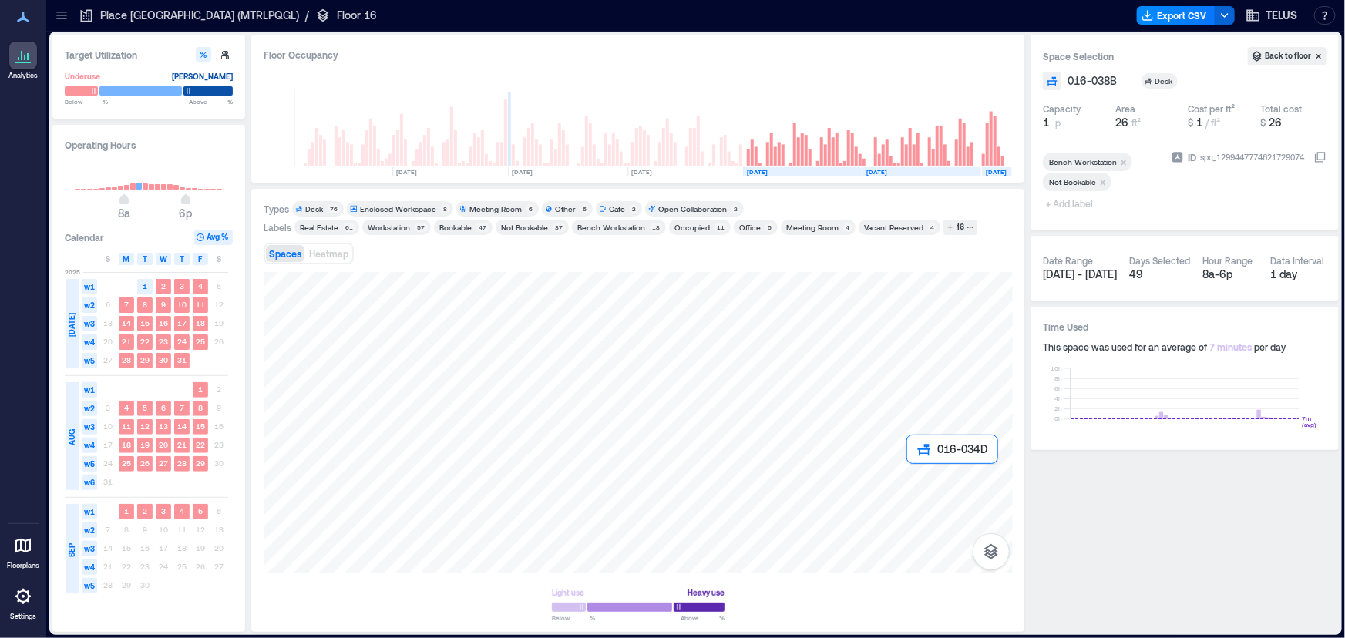
click at [921, 478] on div at bounding box center [638, 422] width 749 height 301
click at [912, 447] on div at bounding box center [638, 422] width 749 height 301
click at [913, 434] on div at bounding box center [638, 422] width 749 height 301
click at [916, 460] on div at bounding box center [638, 422] width 749 height 301
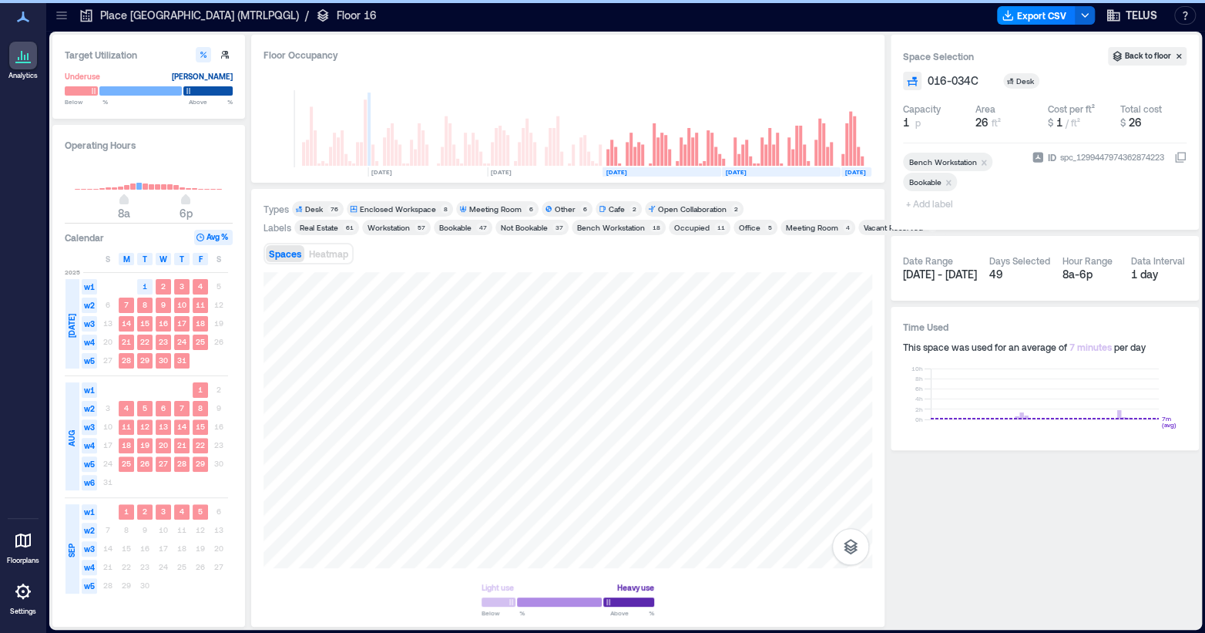
click at [1185, 88] on div "016-034C Desk" at bounding box center [1045, 81] width 284 height 18
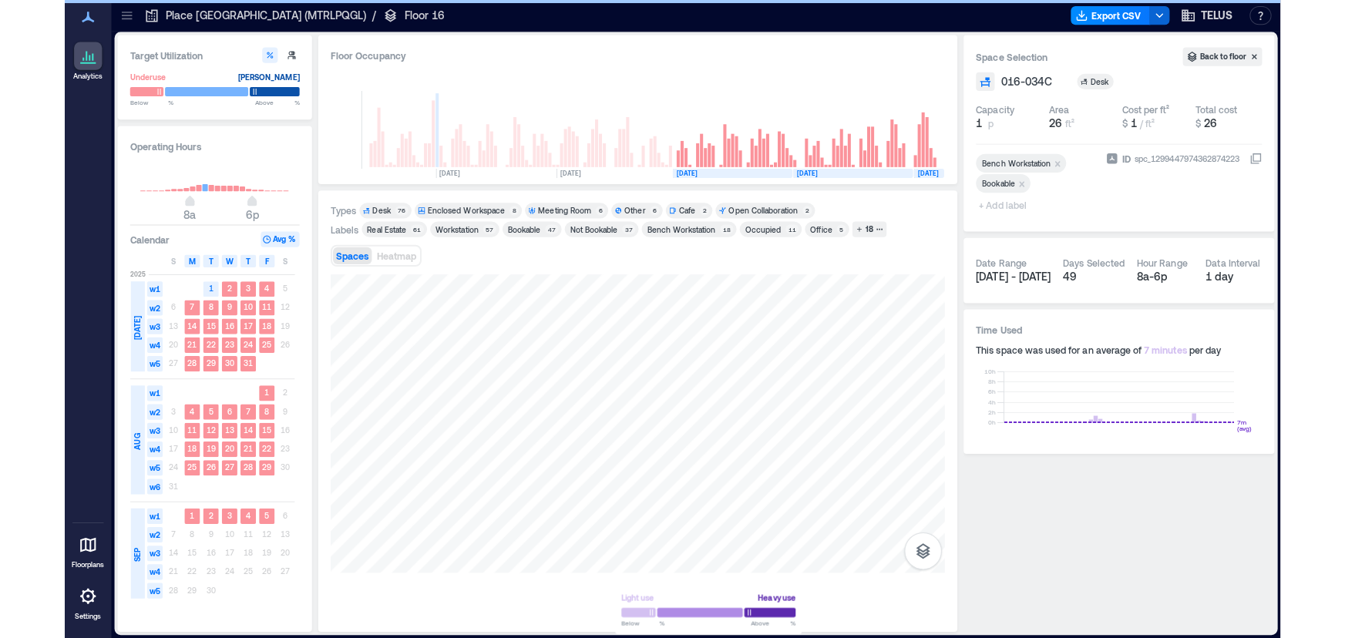
scroll to position [0, 2332]
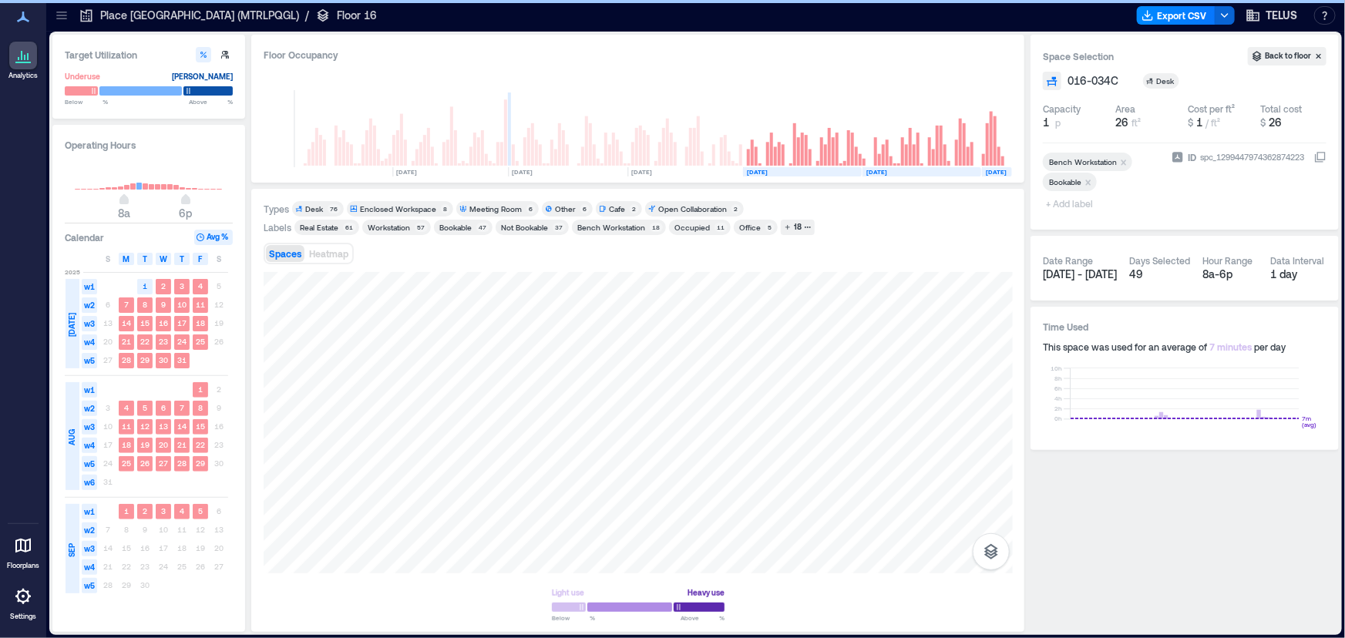
click at [54, 14] on icon at bounding box center [61, 15] width 15 height 15
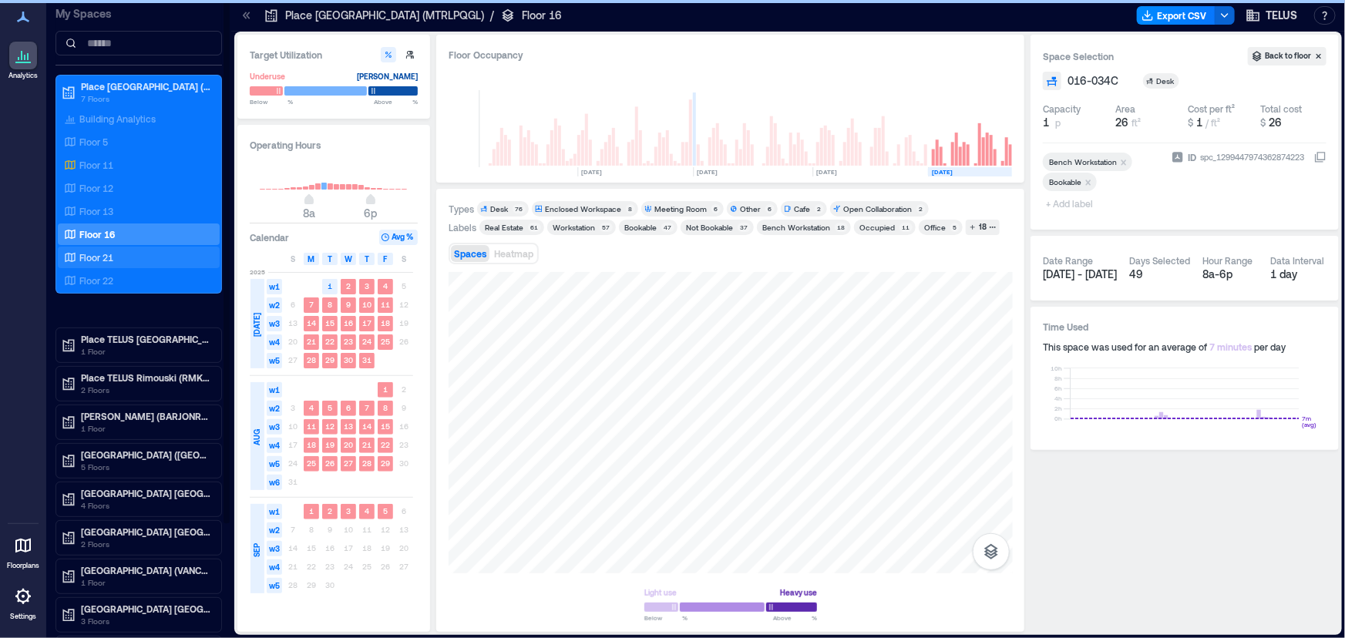
click at [108, 253] on p "Floor 21" at bounding box center [96, 257] width 34 height 12
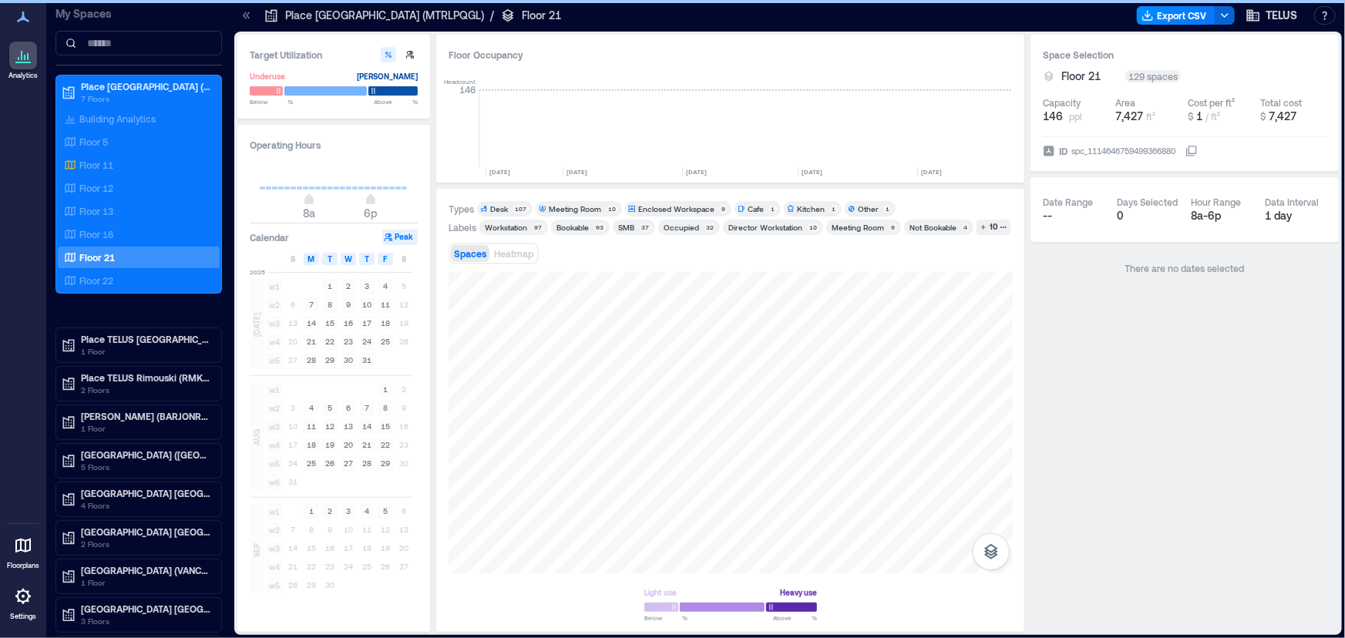
scroll to position [0, 2517]
click at [247, 12] on icon at bounding box center [246, 15] width 15 height 15
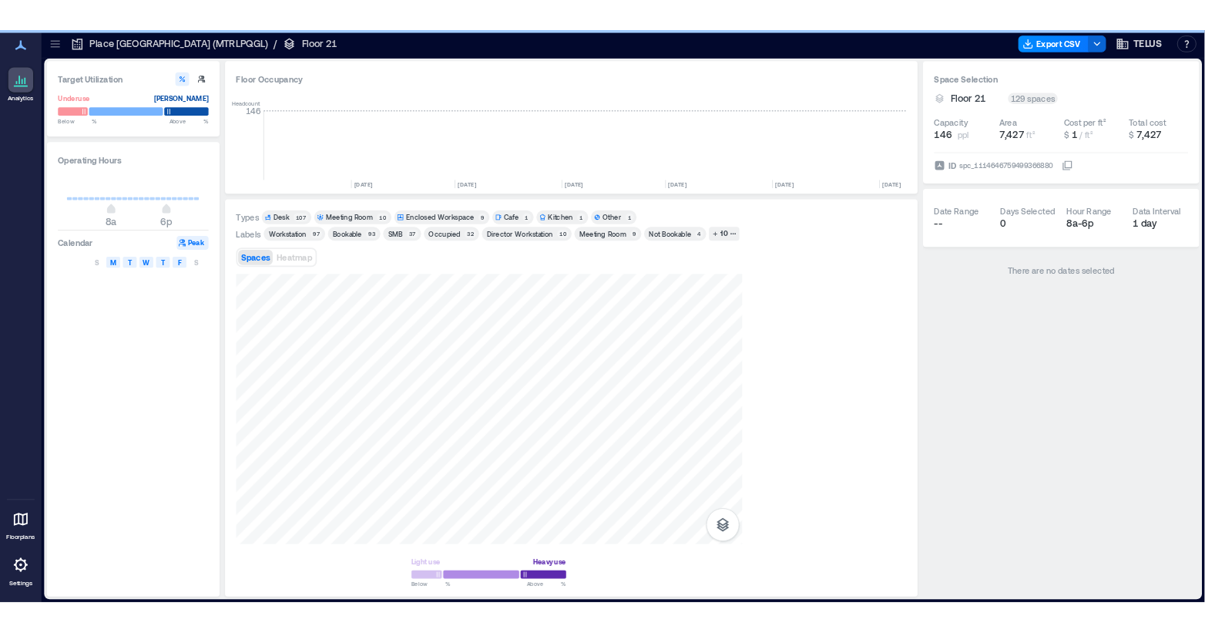
scroll to position [0, 2332]
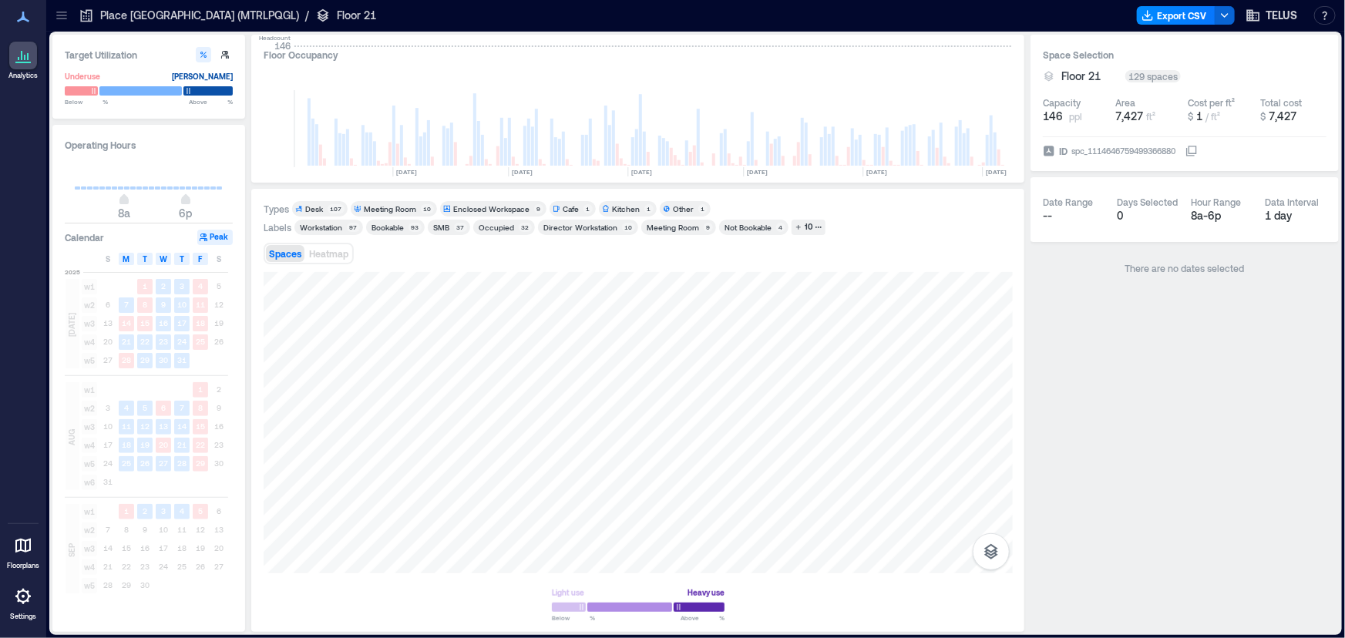
click at [510, 225] on div "Occupied" at bounding box center [496, 227] width 35 height 11
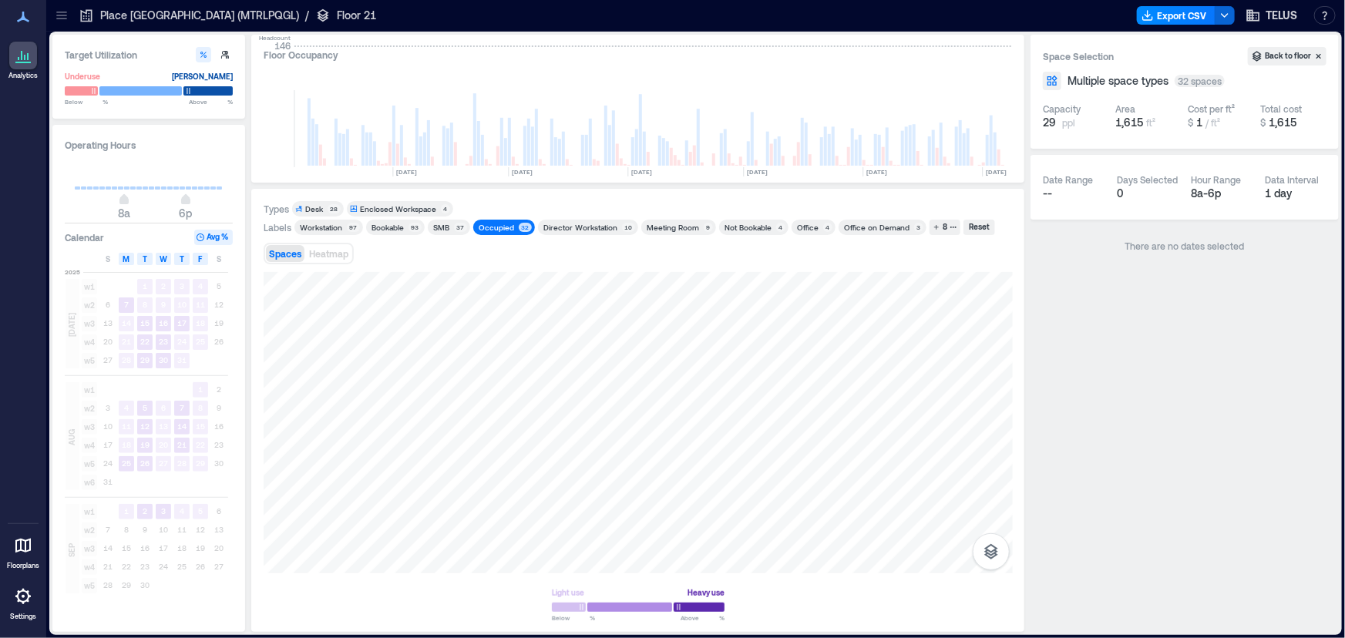
click at [510, 225] on div "Occupied" at bounding box center [496, 227] width 35 height 11
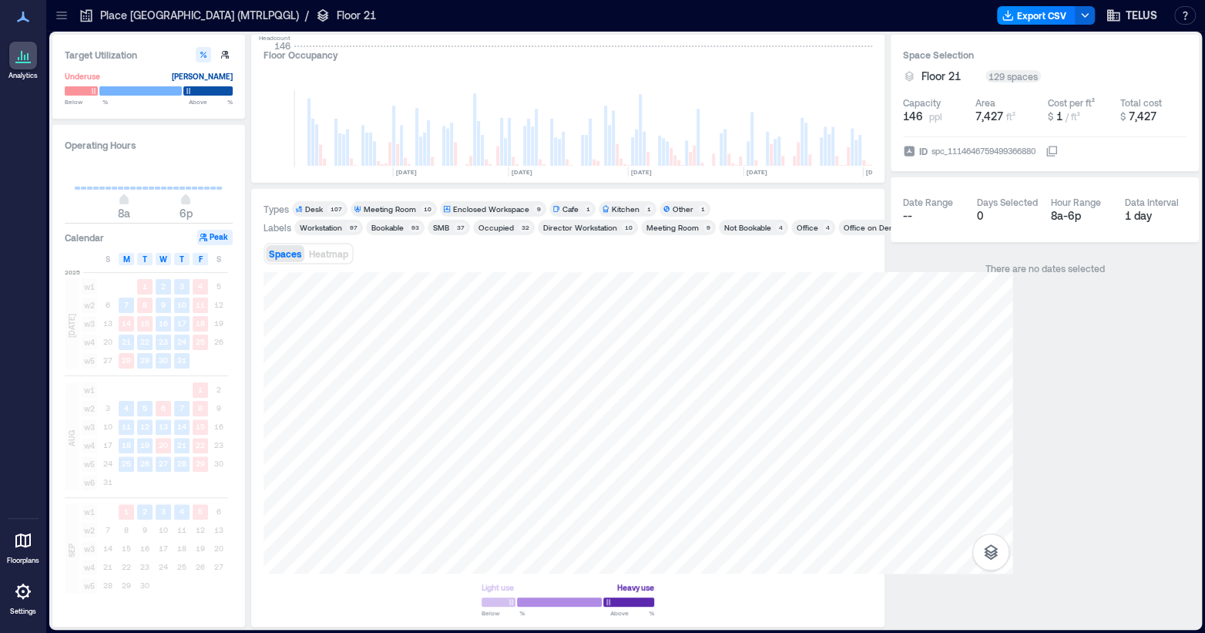
scroll to position [0, 2472]
